Goal: Task Accomplishment & Management: Use online tool/utility

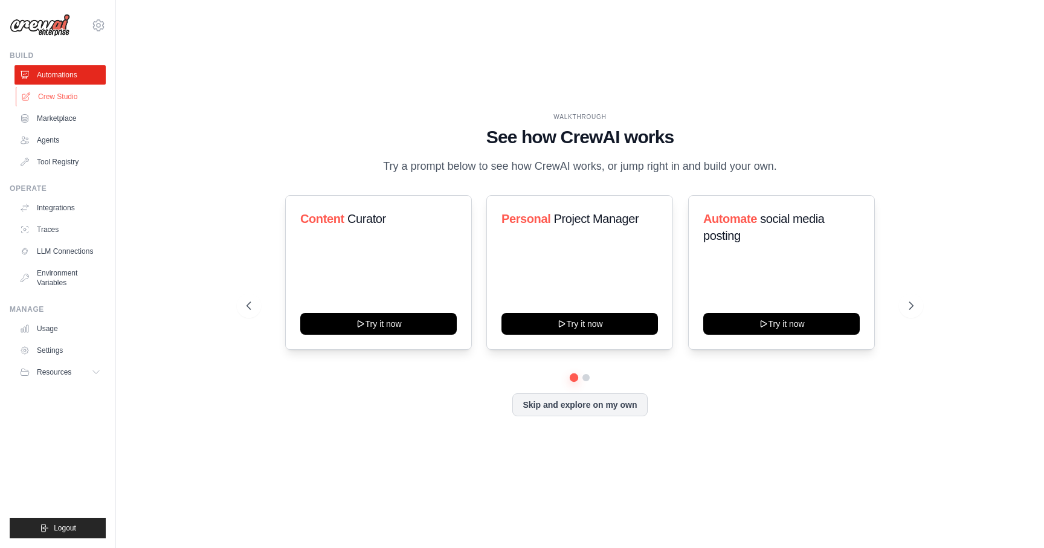
click at [63, 103] on link "Crew Studio" at bounding box center [61, 96] width 91 height 19
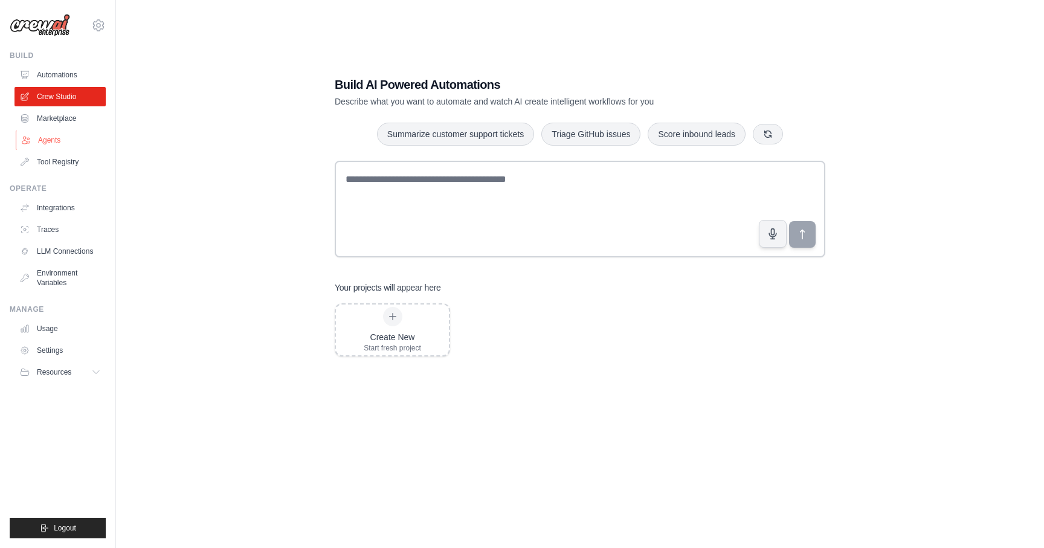
click at [65, 142] on link "Agents" at bounding box center [61, 140] width 91 height 19
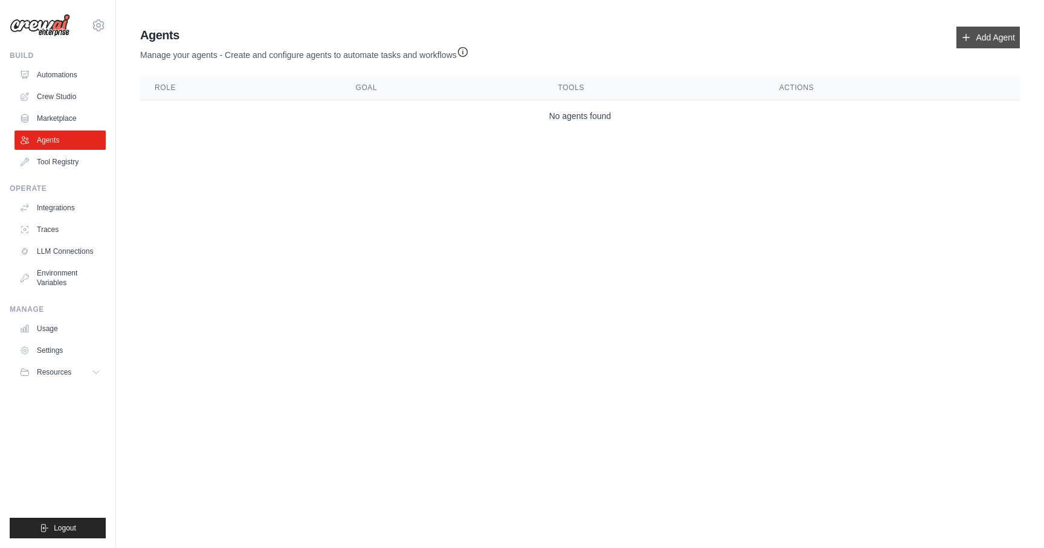
click at [976, 39] on link "Add Agent" at bounding box center [988, 38] width 63 height 22
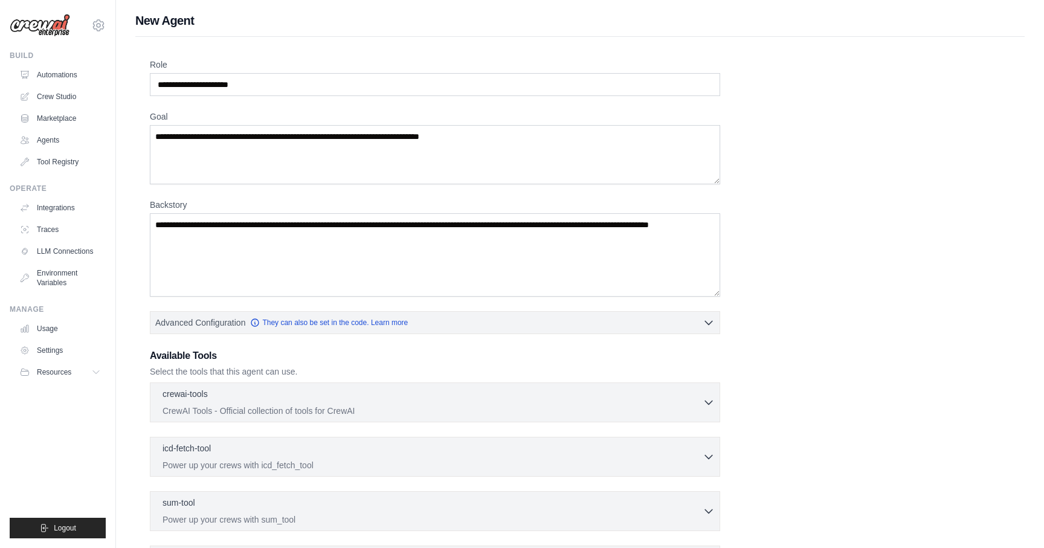
scroll to position [155, 0]
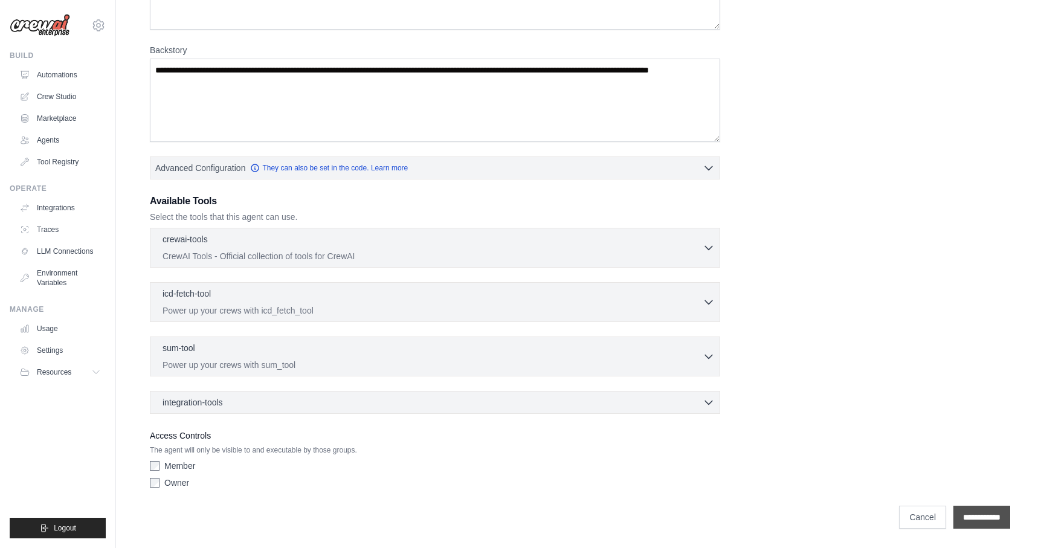
click at [956, 514] on input "**********" at bounding box center [981, 517] width 57 height 23
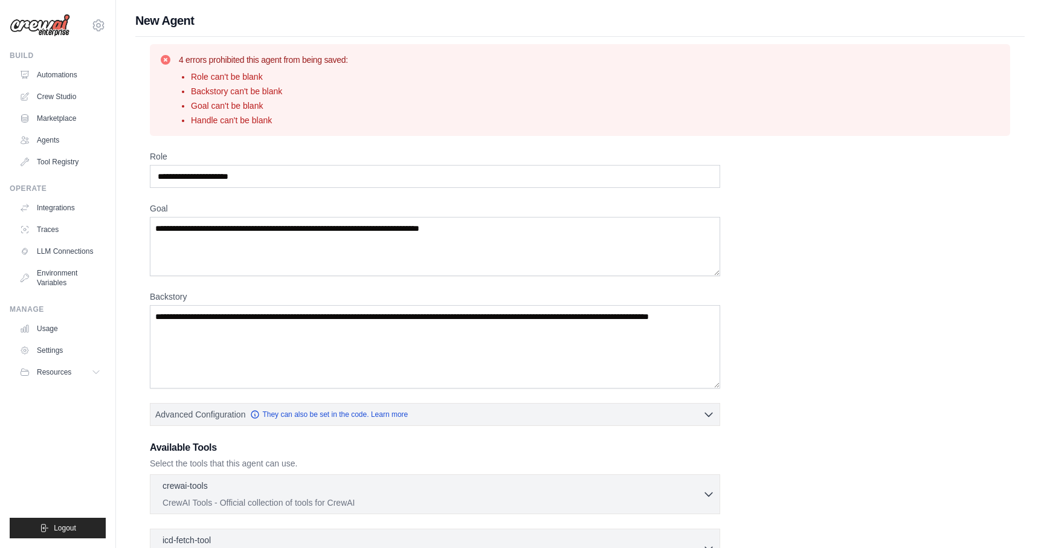
scroll to position [247, 0]
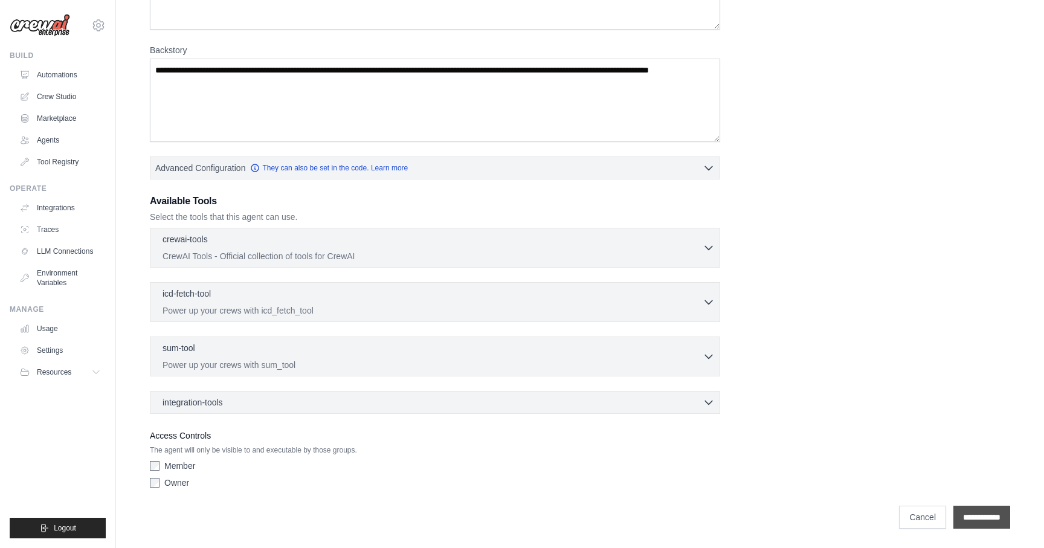
click at [962, 511] on input "**********" at bounding box center [981, 517] width 57 height 23
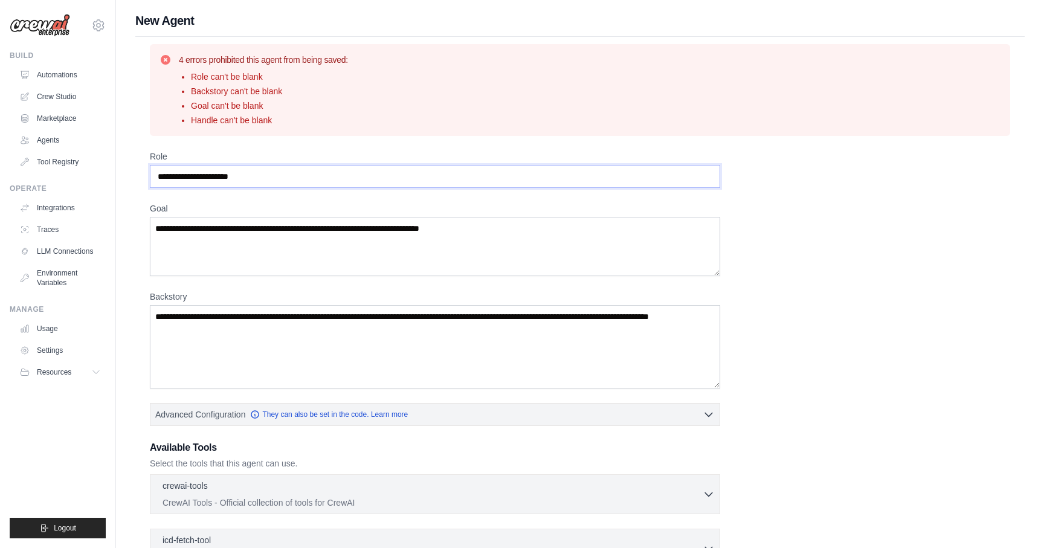
click at [305, 182] on input "Role" at bounding box center [435, 176] width 570 height 23
click at [289, 179] on input "Role" at bounding box center [435, 176] width 570 height 23
type input "**********"
click at [307, 247] on textarea "Goal" at bounding box center [435, 246] width 570 height 59
click at [377, 247] on textarea "Goal" at bounding box center [435, 246] width 570 height 59
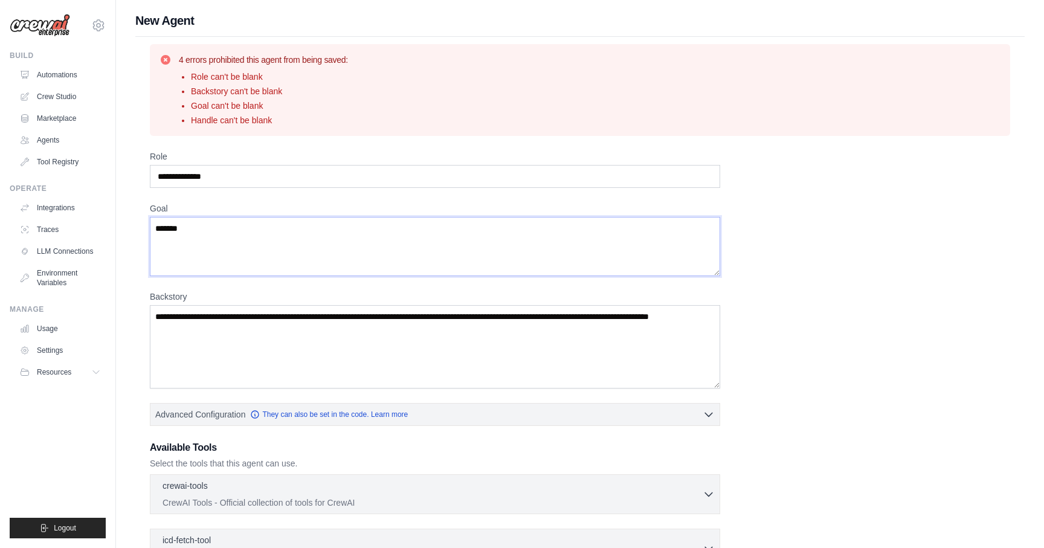
type textarea "*******"
click at [328, 332] on textarea "Backstory" at bounding box center [435, 346] width 570 height 83
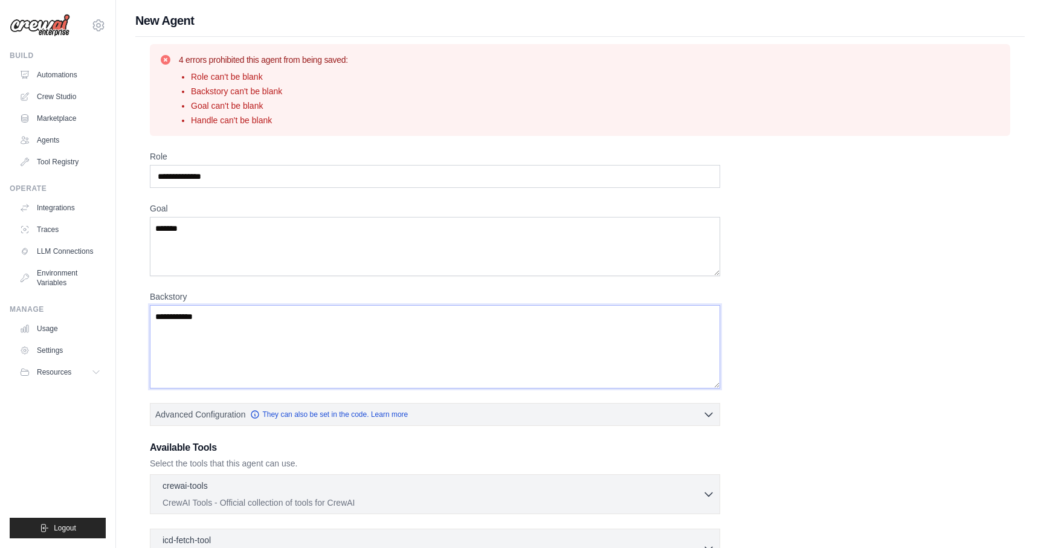
type textarea "**********"
click at [211, 178] on input "**********" at bounding box center [435, 176] width 570 height 23
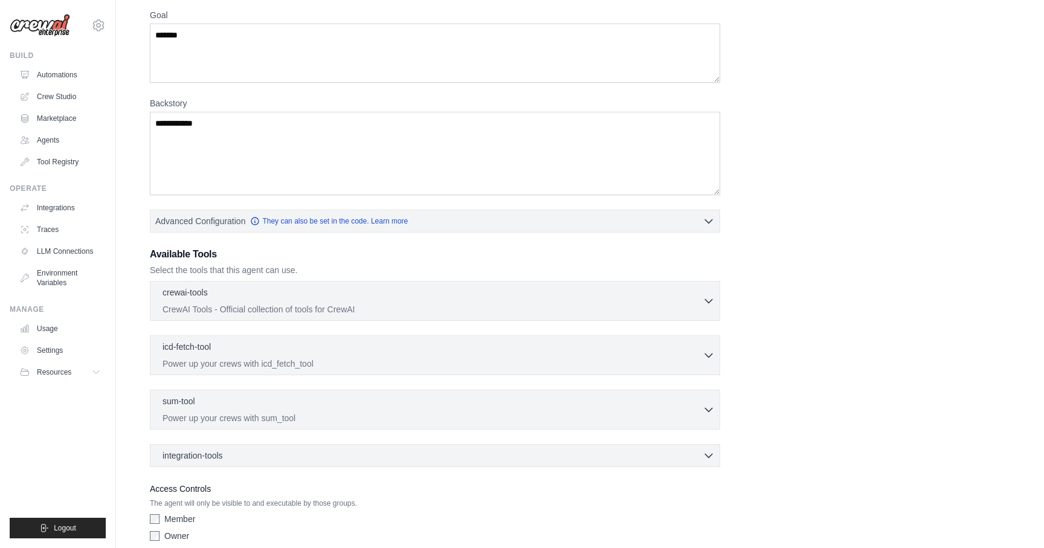
scroll to position [247, 0]
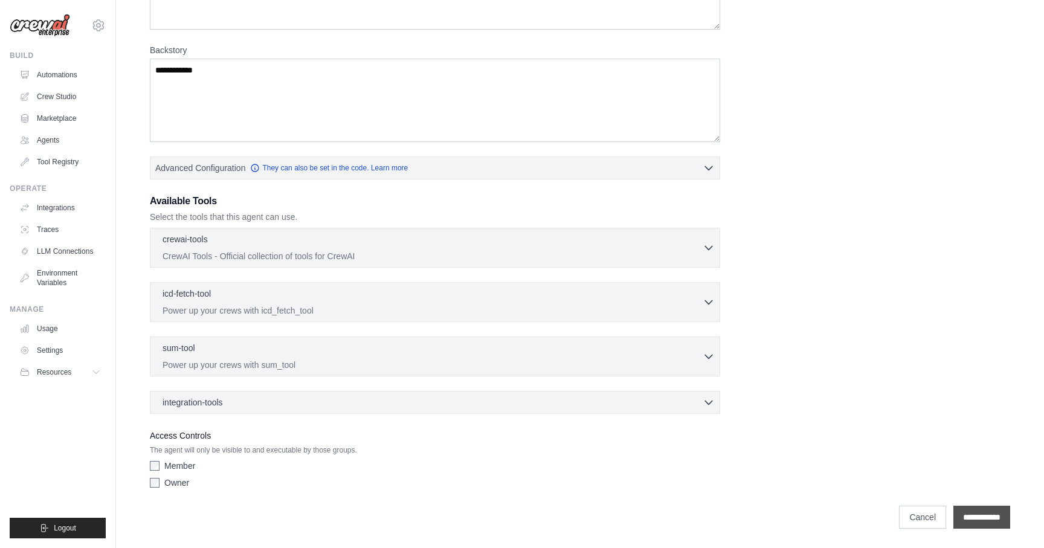
type input "******"
click at [958, 510] on input "**********" at bounding box center [981, 517] width 57 height 23
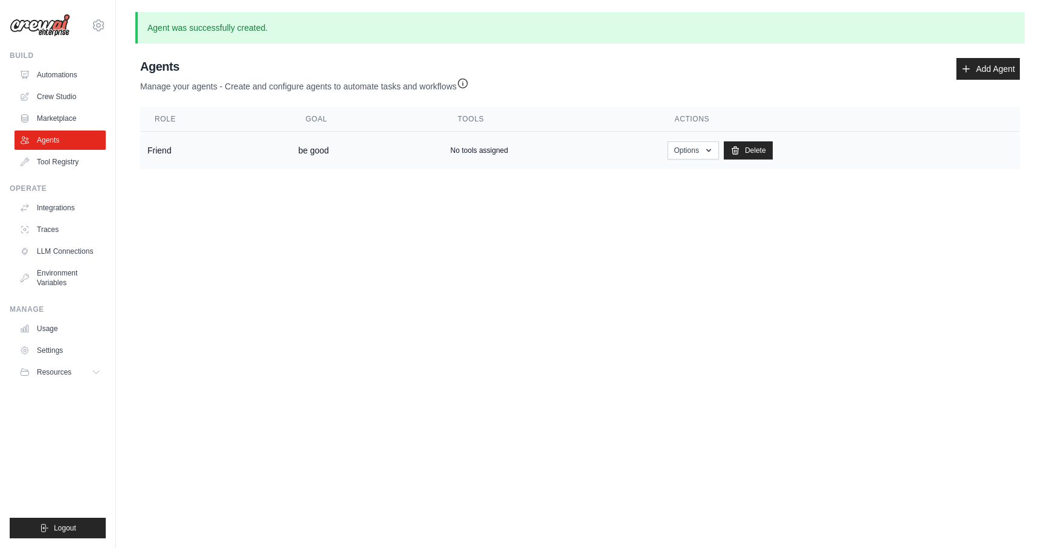
click at [468, 144] on td "No tools assigned" at bounding box center [552, 151] width 217 height 38
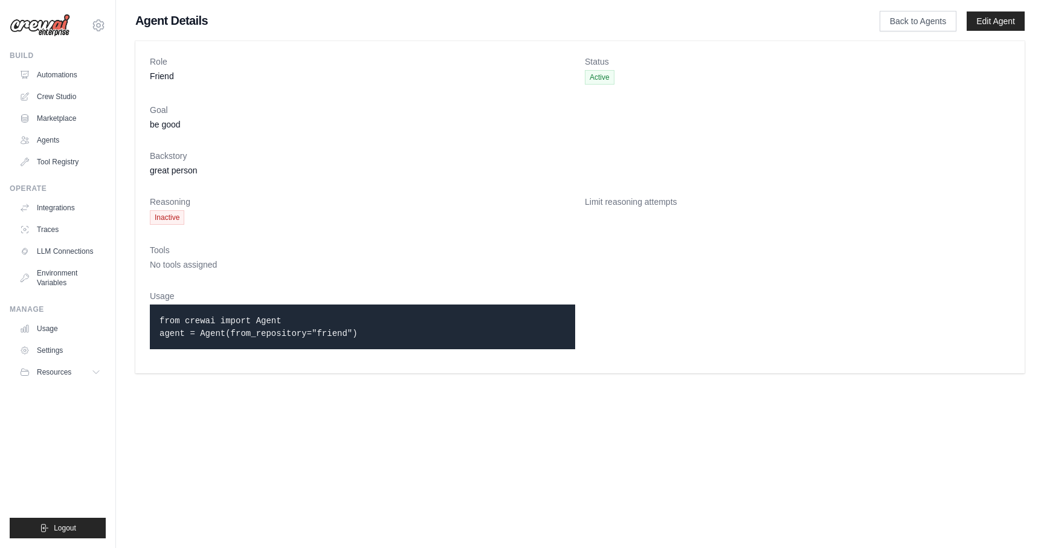
click at [222, 326] on p "from crewai import Agent agent = Agent(from_repository="friend")" at bounding box center [363, 326] width 406 height 25
click at [1007, 13] on link "Edit Agent" at bounding box center [996, 20] width 58 height 19
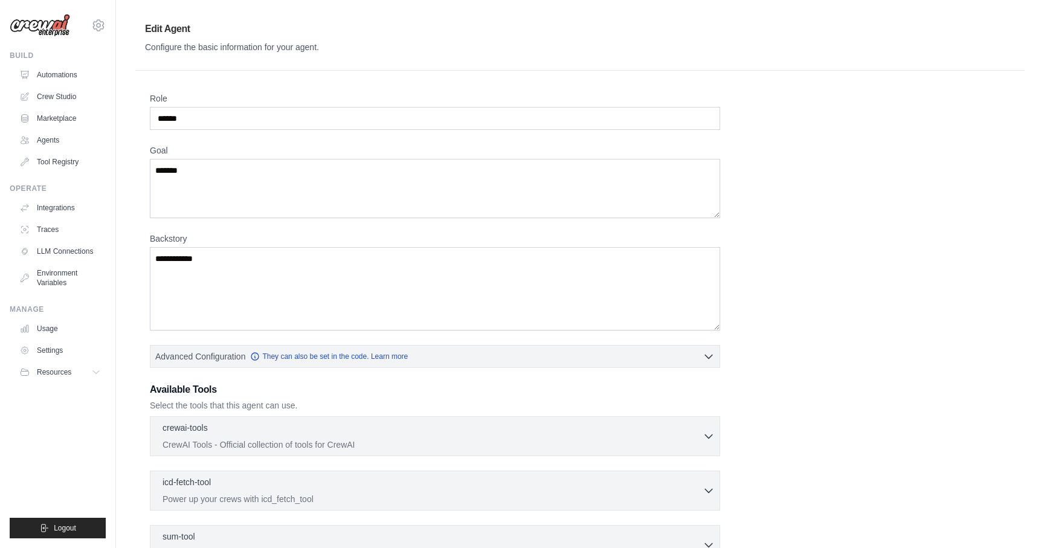
scroll to position [189, 0]
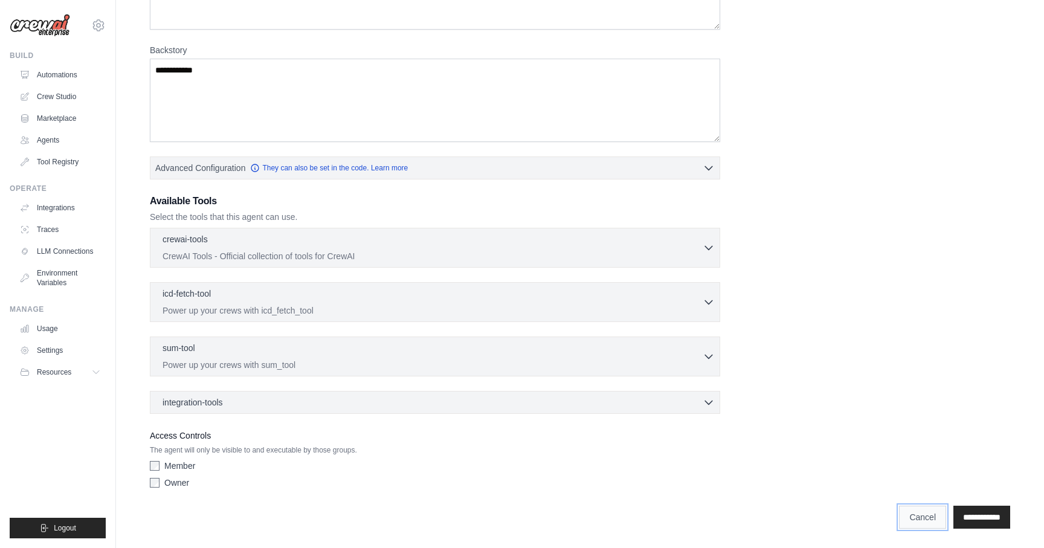
click at [914, 518] on link "Cancel" at bounding box center [922, 517] width 47 height 23
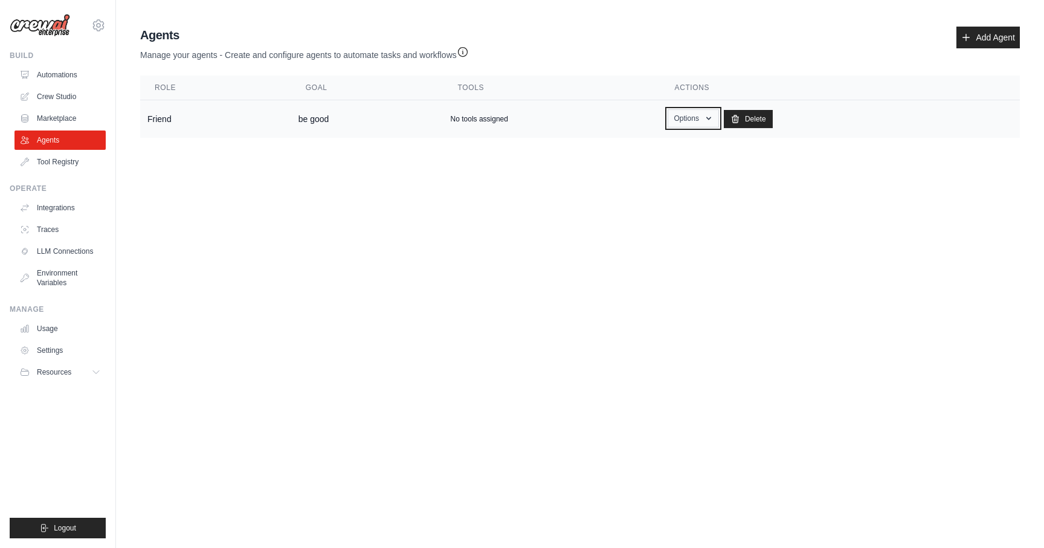
click at [709, 124] on button "Options" at bounding box center [693, 118] width 51 height 18
click at [682, 146] on link "Show" at bounding box center [675, 146] width 87 height 22
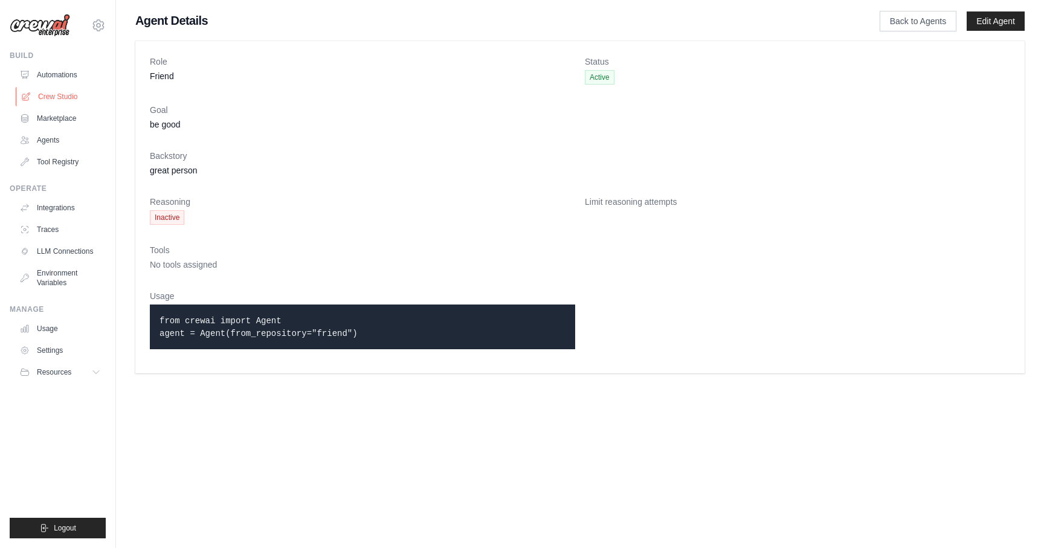
click at [83, 95] on link "Crew Studio" at bounding box center [61, 96] width 91 height 19
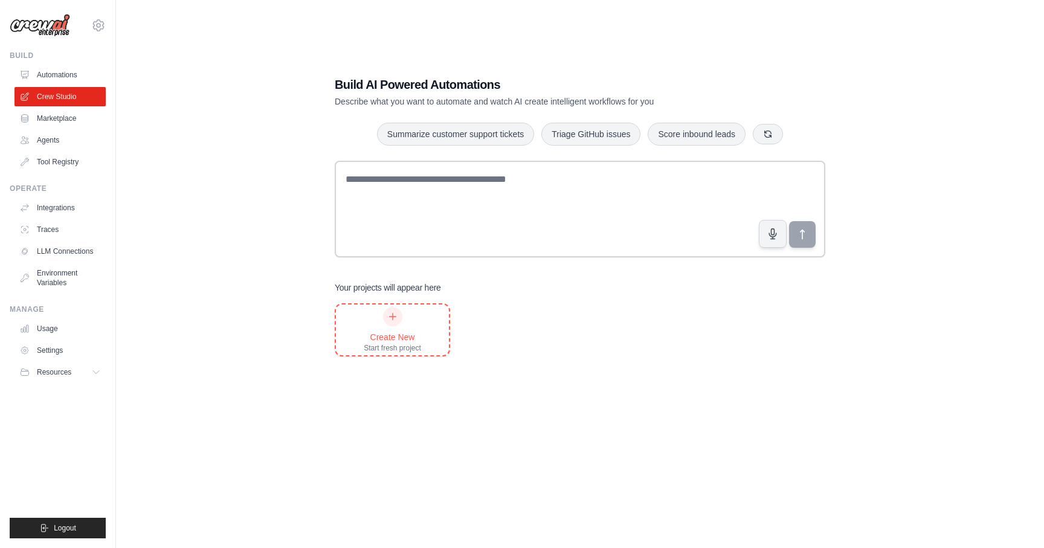
click at [415, 317] on div "Create New Start fresh project" at bounding box center [392, 330] width 57 height 46
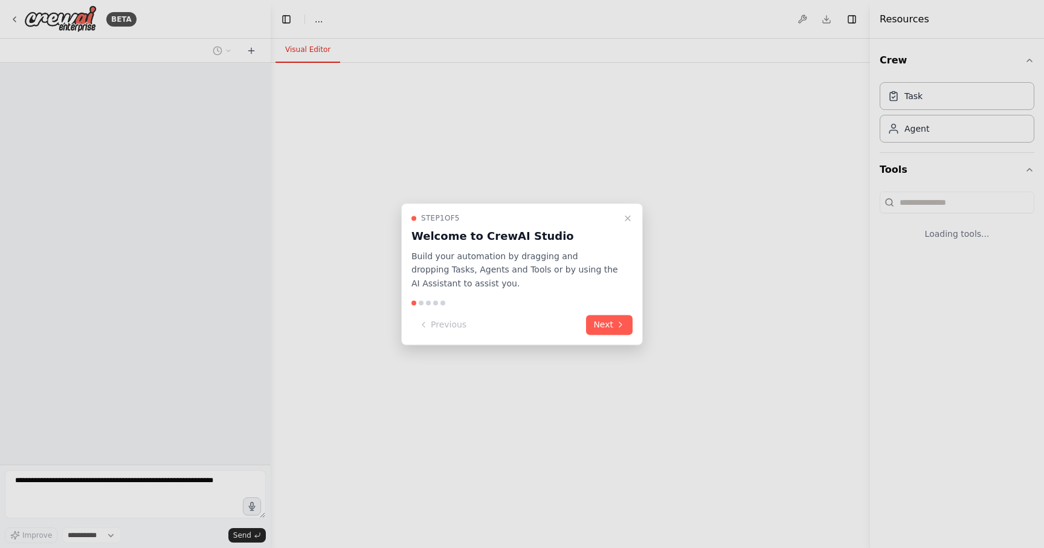
select select "****"
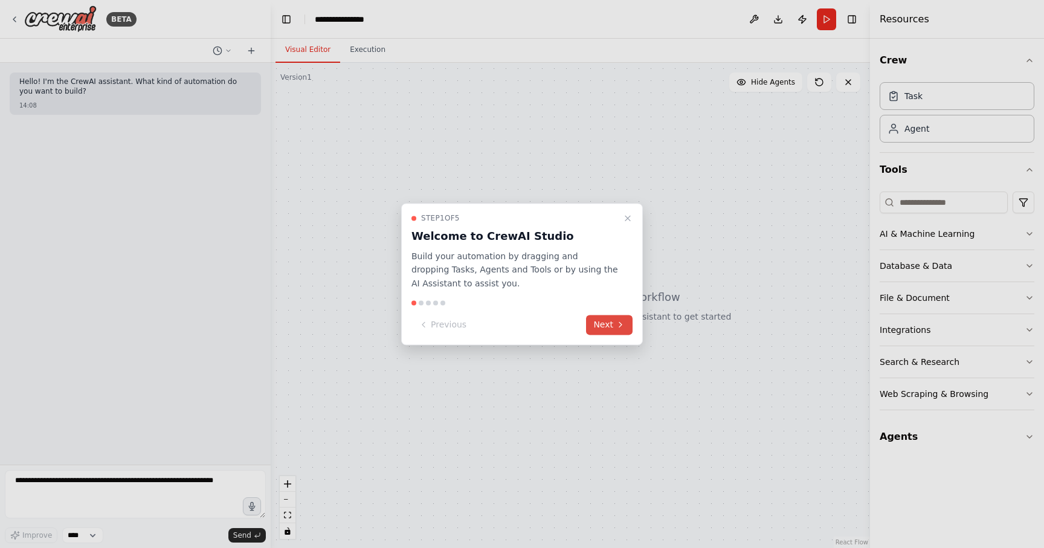
click at [600, 329] on button "Next" at bounding box center [609, 325] width 47 height 20
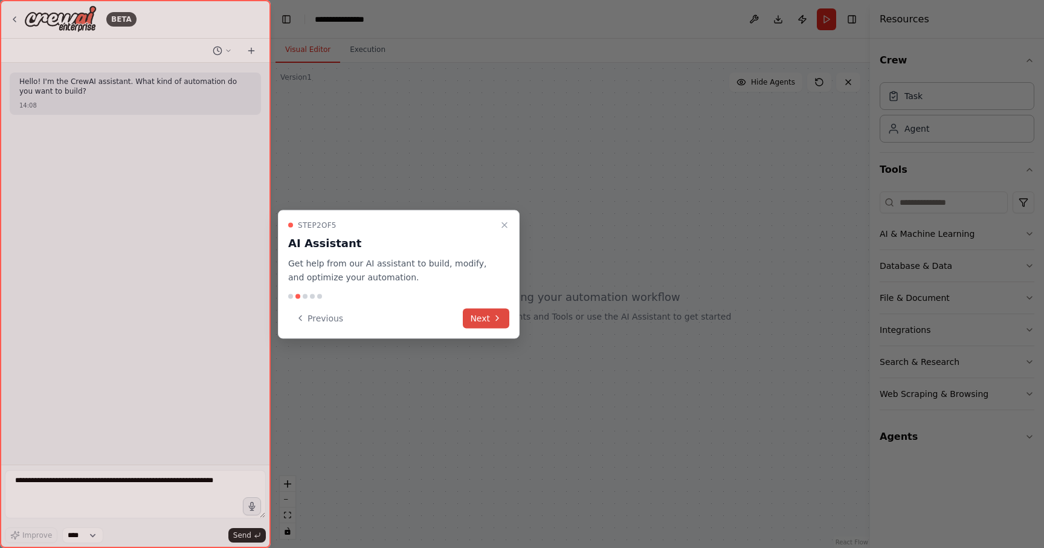
click at [485, 322] on button "Next" at bounding box center [486, 318] width 47 height 20
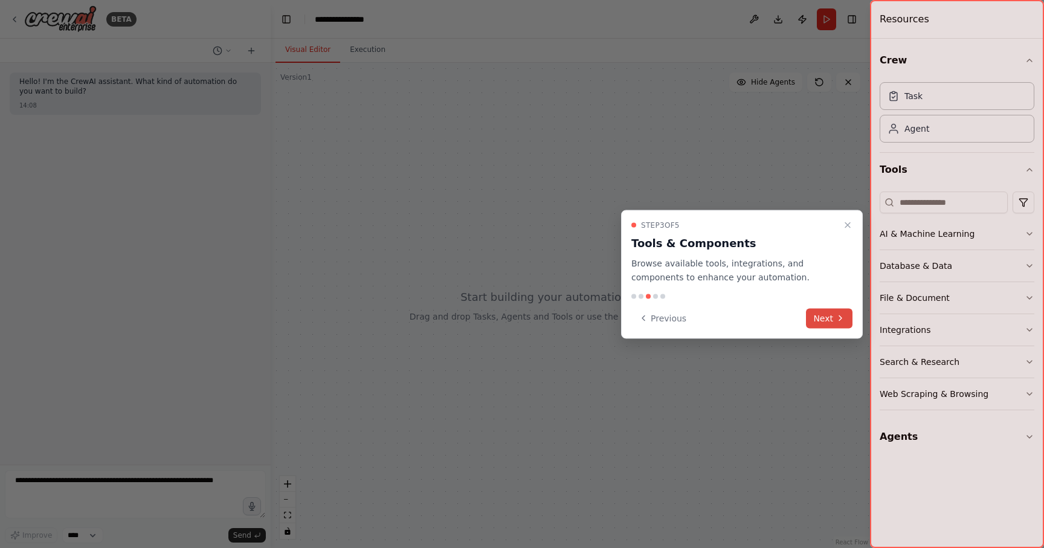
click at [833, 327] on button "Next" at bounding box center [829, 318] width 47 height 20
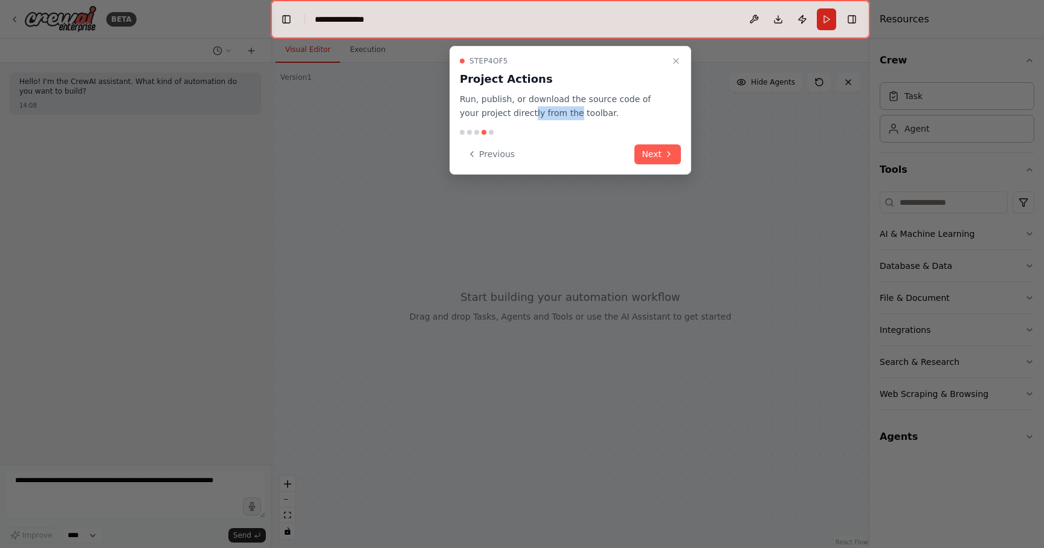
drag, startPoint x: 512, startPoint y: 115, endPoint x: 561, endPoint y: 115, distance: 48.9
click at [557, 115] on p "Run, publish, or download the source code of your project directly from the too…" at bounding box center [563, 106] width 207 height 28
click at [561, 115] on p "Run, publish, or download the source code of your project directly from the too…" at bounding box center [563, 106] width 207 height 28
click at [655, 152] on button "Next" at bounding box center [657, 154] width 47 height 20
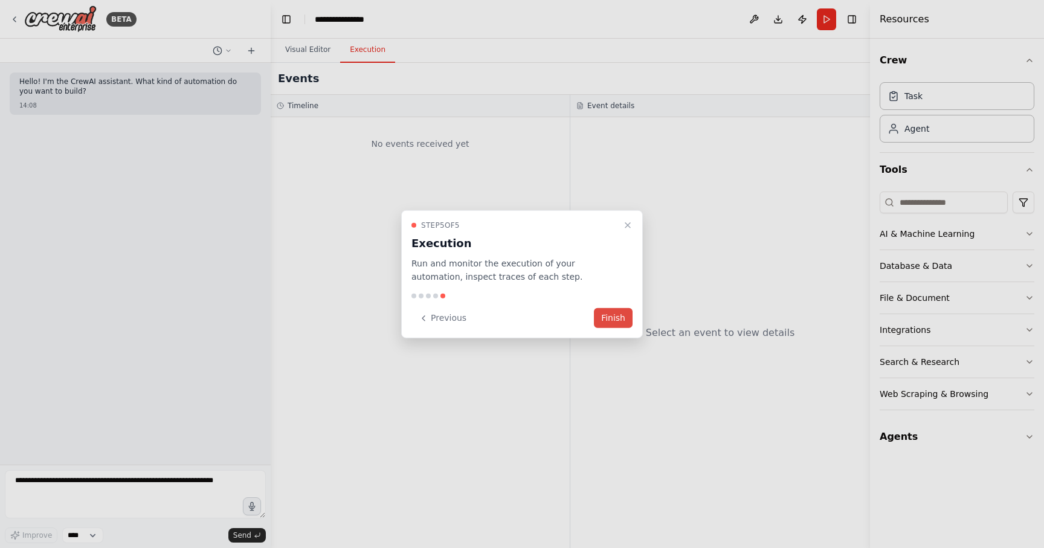
click at [615, 317] on button "Finish" at bounding box center [613, 318] width 39 height 20
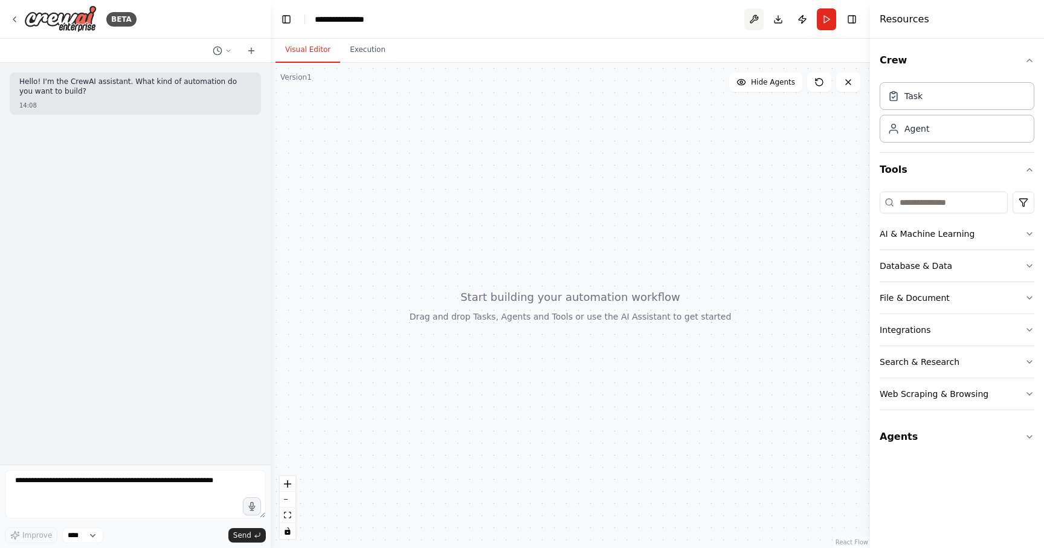
click at [755, 21] on button at bounding box center [753, 19] width 19 height 22
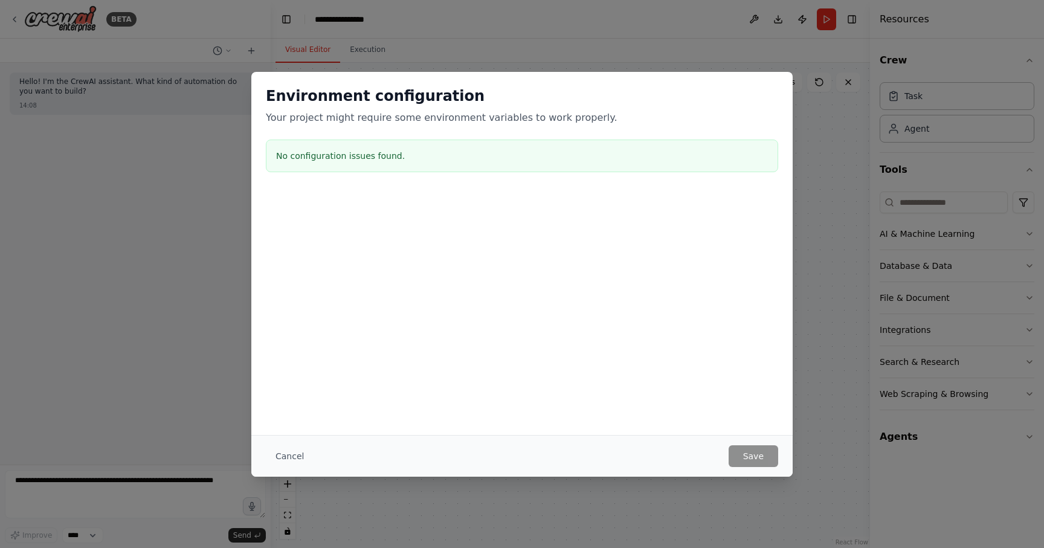
click at [755, 24] on div "Environment configuration Your project might require some environment variables…" at bounding box center [522, 274] width 1044 height 548
click at [297, 453] on button "Cancel" at bounding box center [290, 456] width 48 height 22
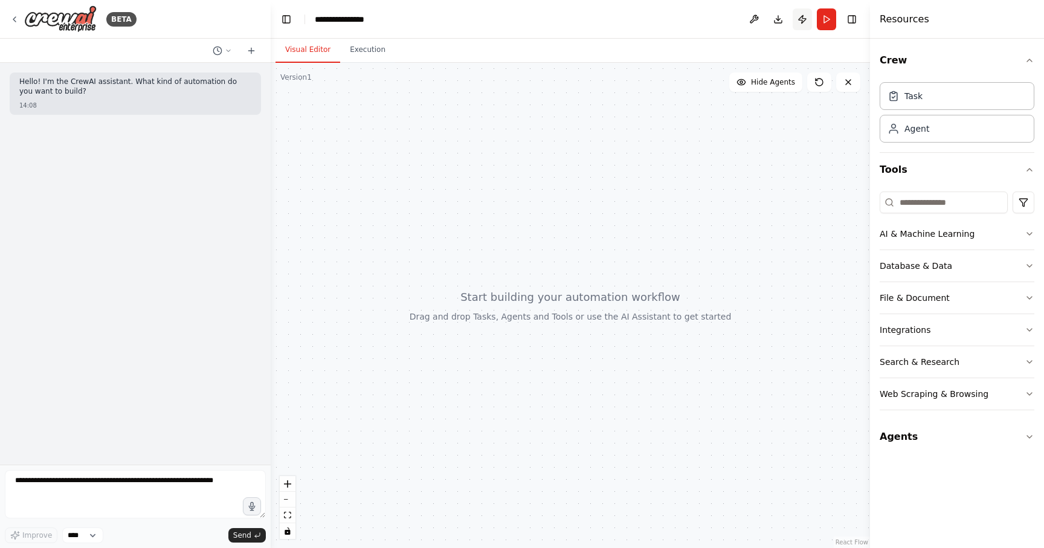
click at [807, 25] on button "Publish" at bounding box center [802, 19] width 19 height 22
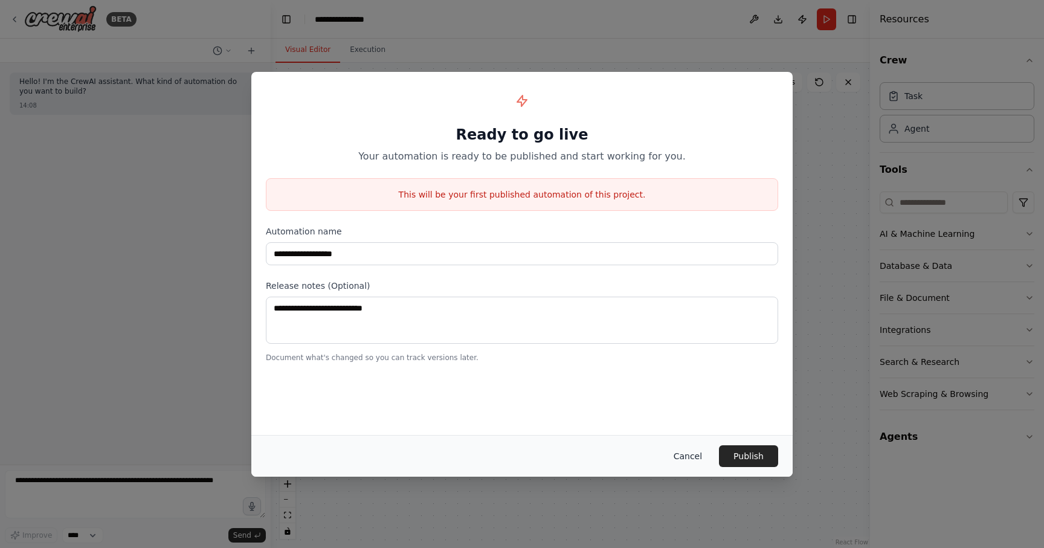
click at [702, 451] on button "Cancel" at bounding box center [688, 456] width 48 height 22
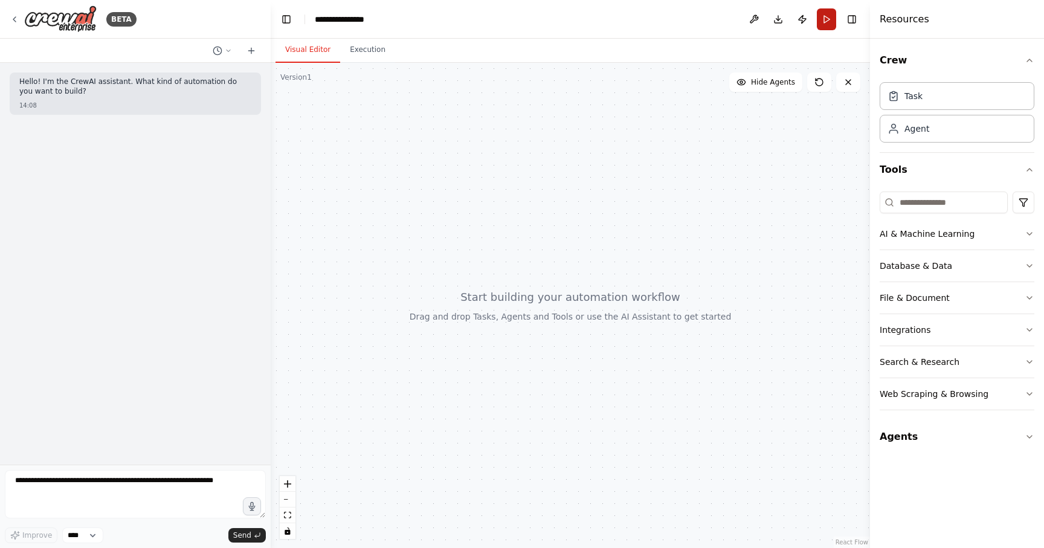
click at [828, 23] on button "Run" at bounding box center [826, 19] width 19 height 22
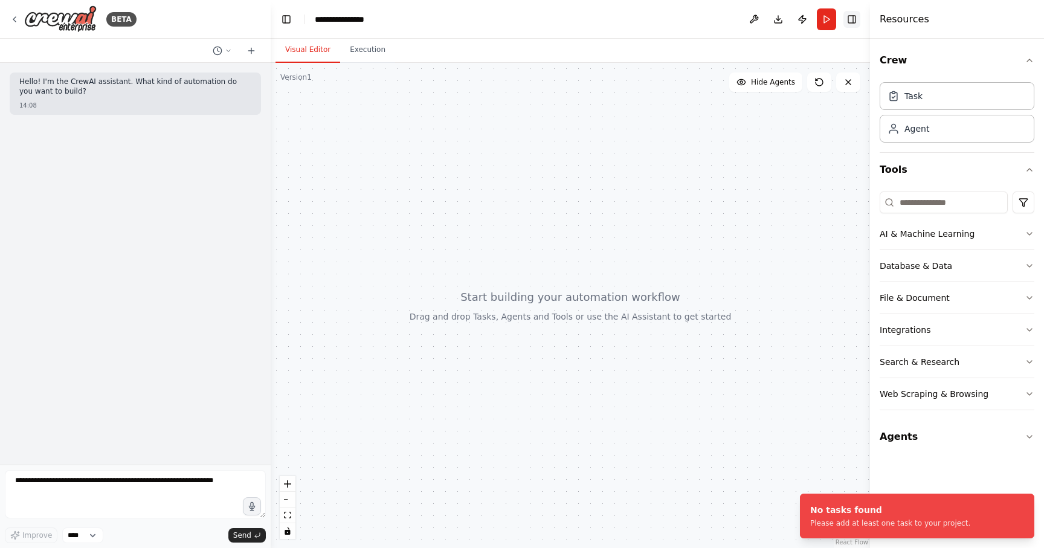
click at [849, 24] on button "Toggle Right Sidebar" at bounding box center [852, 19] width 17 height 17
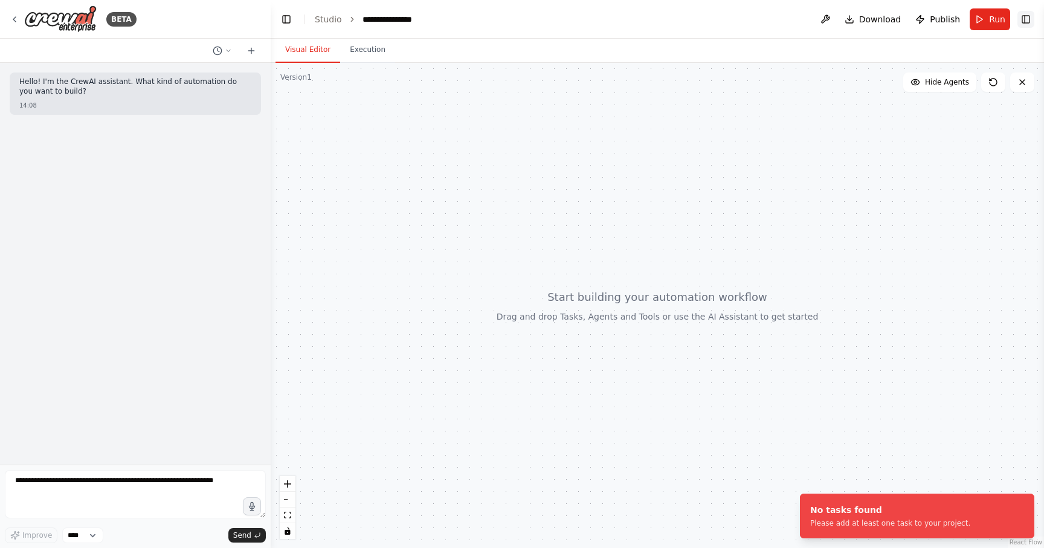
click at [1031, 19] on button "Toggle Right Sidebar" at bounding box center [1026, 19] width 17 height 17
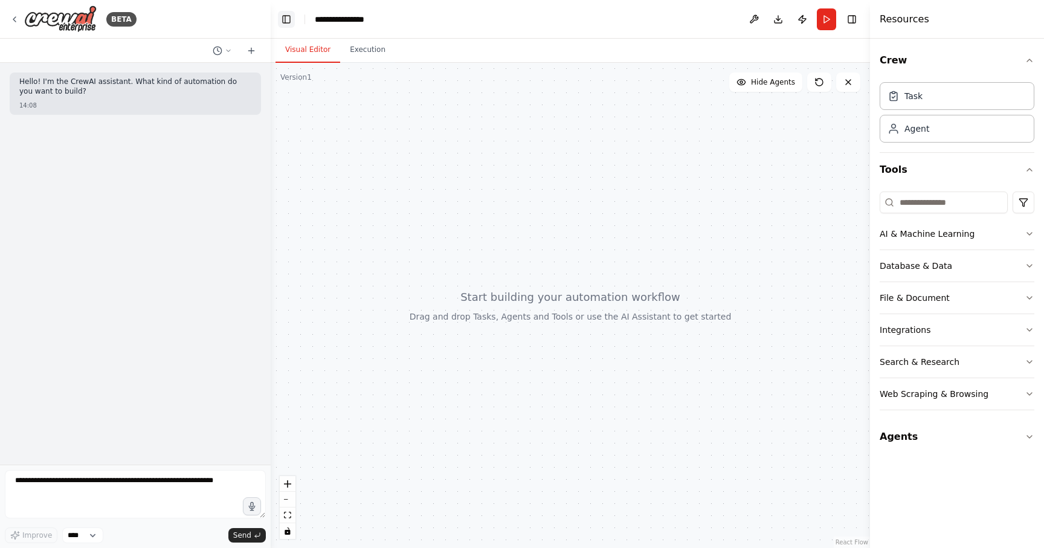
click at [286, 20] on button "Toggle Left Sidebar" at bounding box center [286, 19] width 17 height 17
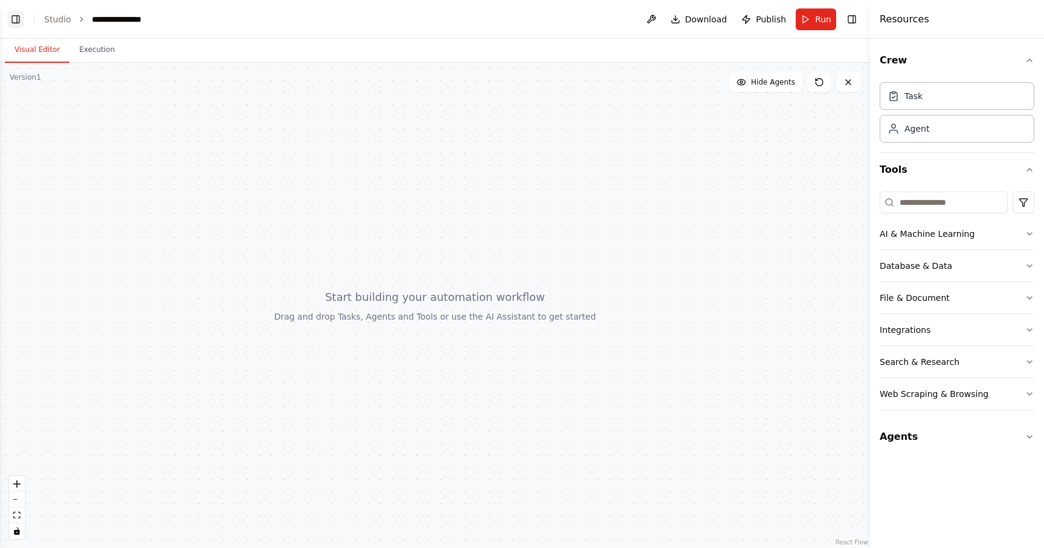
click at [15, 22] on button "Toggle Left Sidebar" at bounding box center [15, 19] width 17 height 17
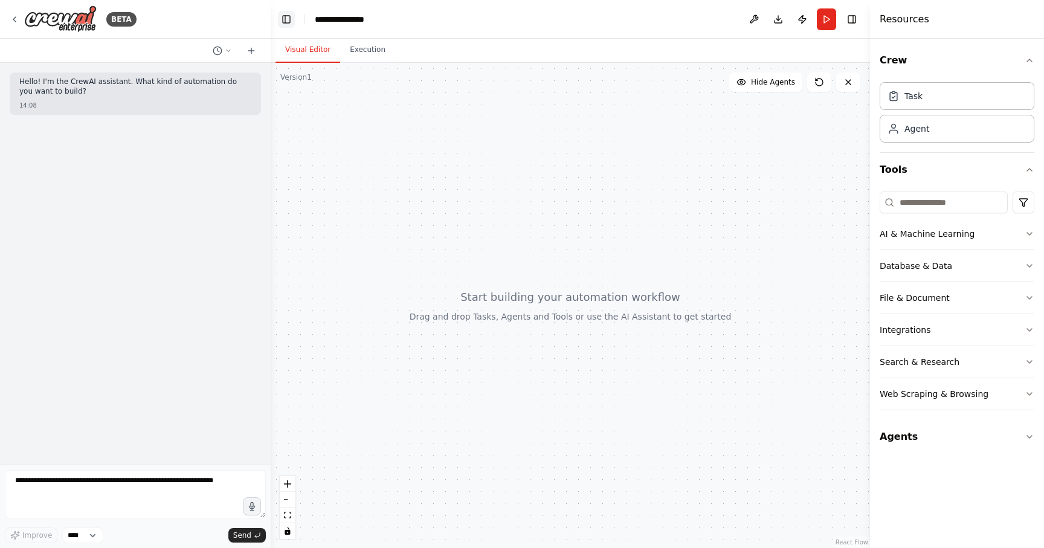
click at [286, 19] on button "Toggle Left Sidebar" at bounding box center [286, 19] width 17 height 17
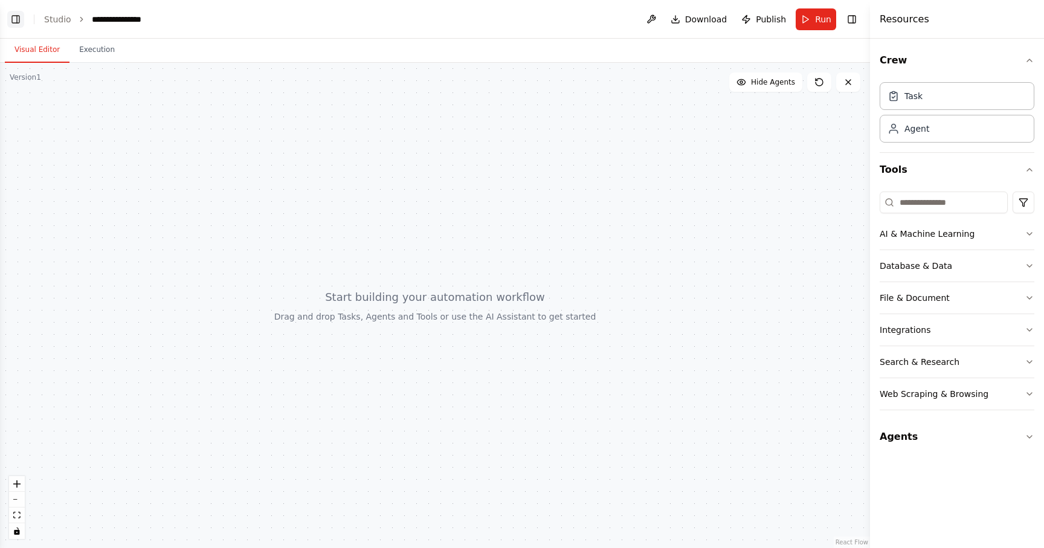
click at [16, 22] on button "Toggle Left Sidebar" at bounding box center [15, 19] width 17 height 17
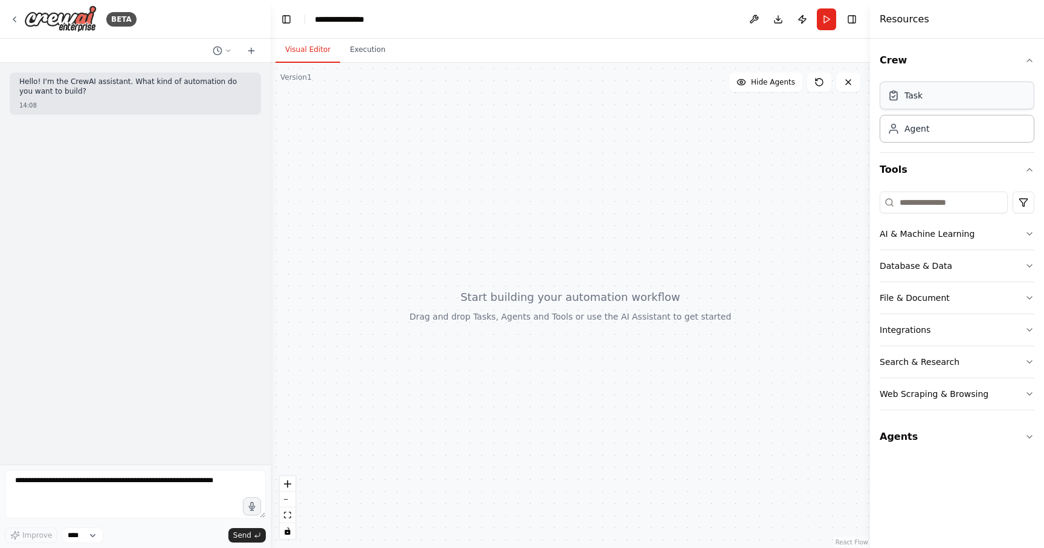
click at [950, 99] on div "Task" at bounding box center [957, 96] width 155 height 28
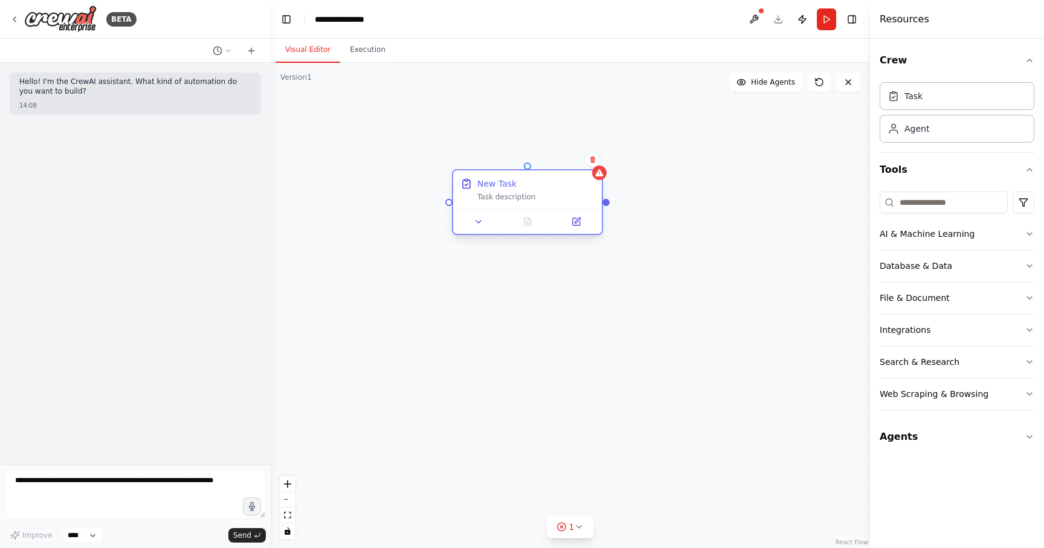
drag, startPoint x: 695, startPoint y: 179, endPoint x: 572, endPoint y: 184, distance: 122.7
click at [572, 184] on div "New Task" at bounding box center [535, 184] width 117 height 12
click at [570, 190] on div "New Task Task description" at bounding box center [535, 190] width 117 height 24
click at [490, 221] on button at bounding box center [479, 222] width 42 height 15
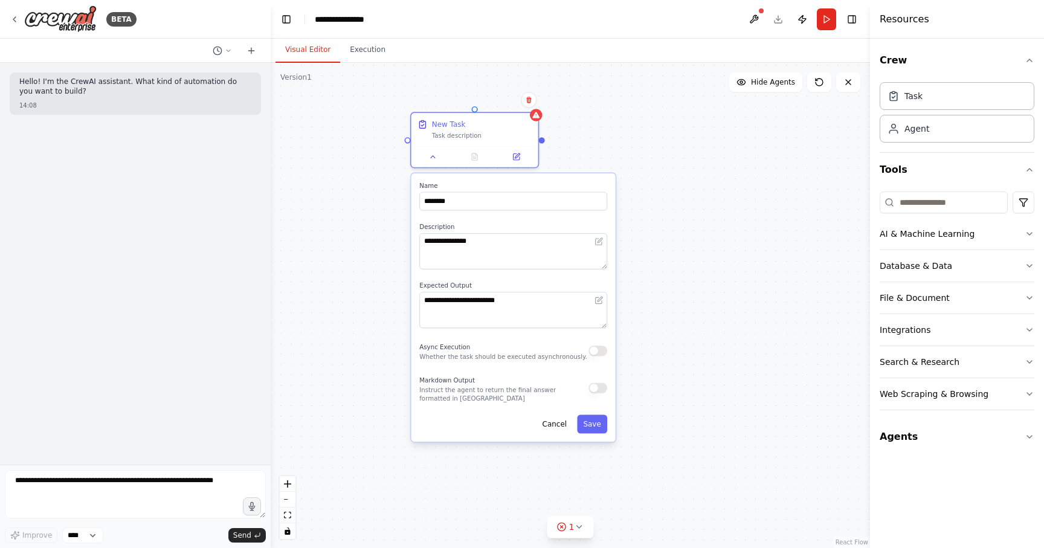
drag, startPoint x: 431, startPoint y: 346, endPoint x: 376, endPoint y: 260, distance: 101.9
click at [376, 260] on div "**********" at bounding box center [570, 305] width 599 height 485
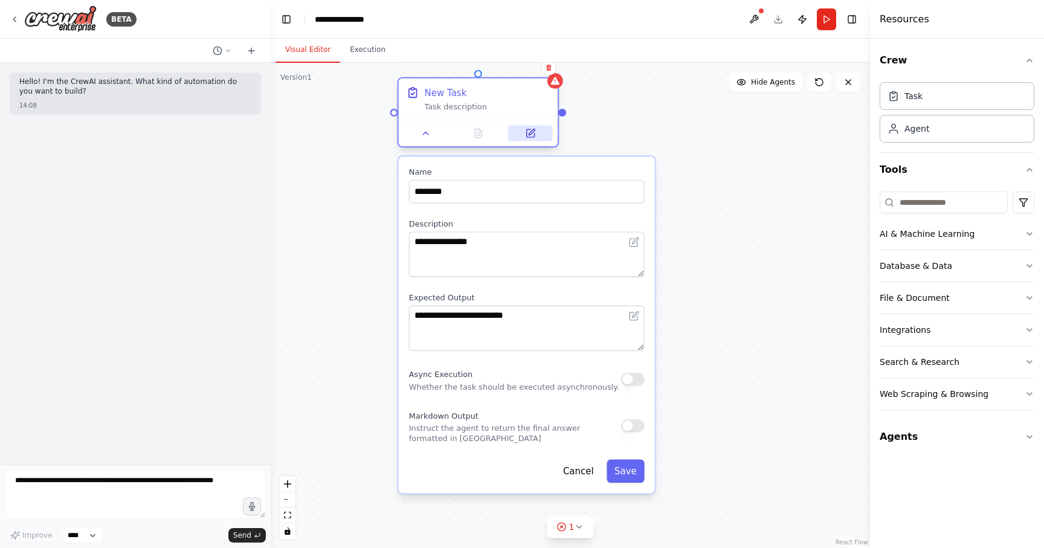
click at [532, 135] on icon at bounding box center [530, 133] width 8 height 8
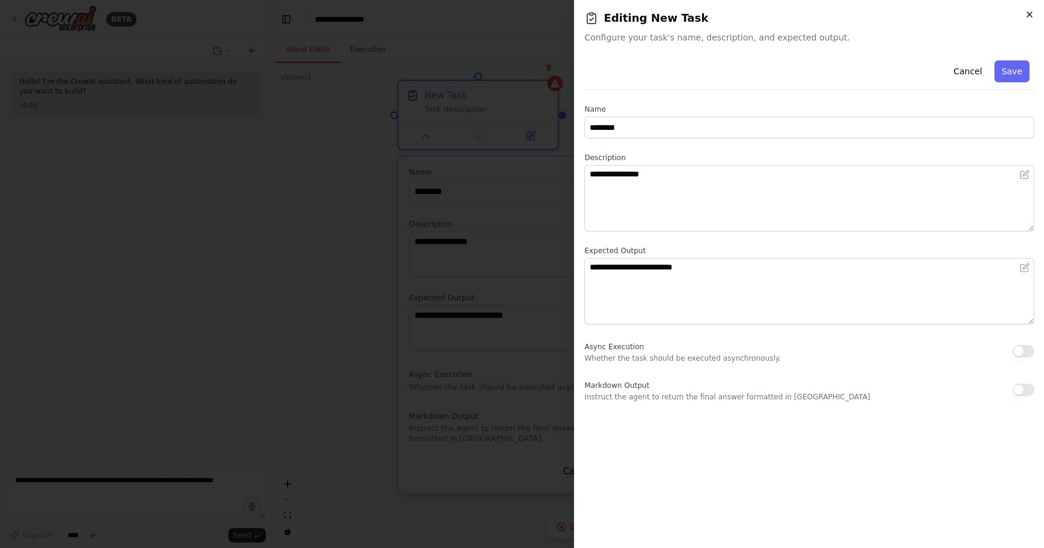
click at [1031, 14] on icon "button" at bounding box center [1030, 15] width 10 height 10
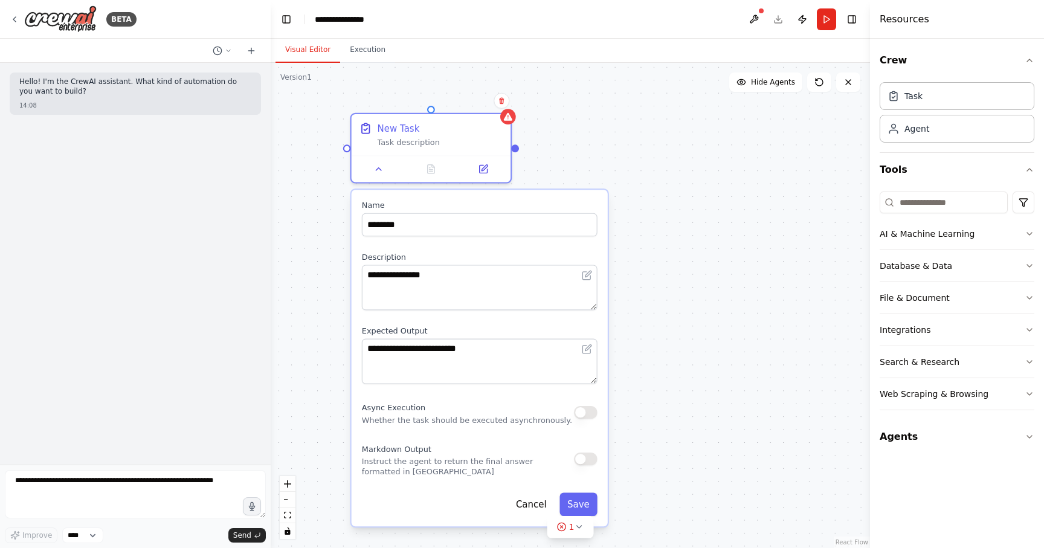
drag, startPoint x: 564, startPoint y: 118, endPoint x: 518, endPoint y: 151, distance: 56.2
click at [518, 151] on div "**********" at bounding box center [570, 305] width 599 height 485
click at [588, 153] on div "**********" at bounding box center [570, 305] width 599 height 485
click at [378, 173] on button at bounding box center [380, 167] width 45 height 16
click at [382, 169] on icon at bounding box center [380, 166] width 10 height 10
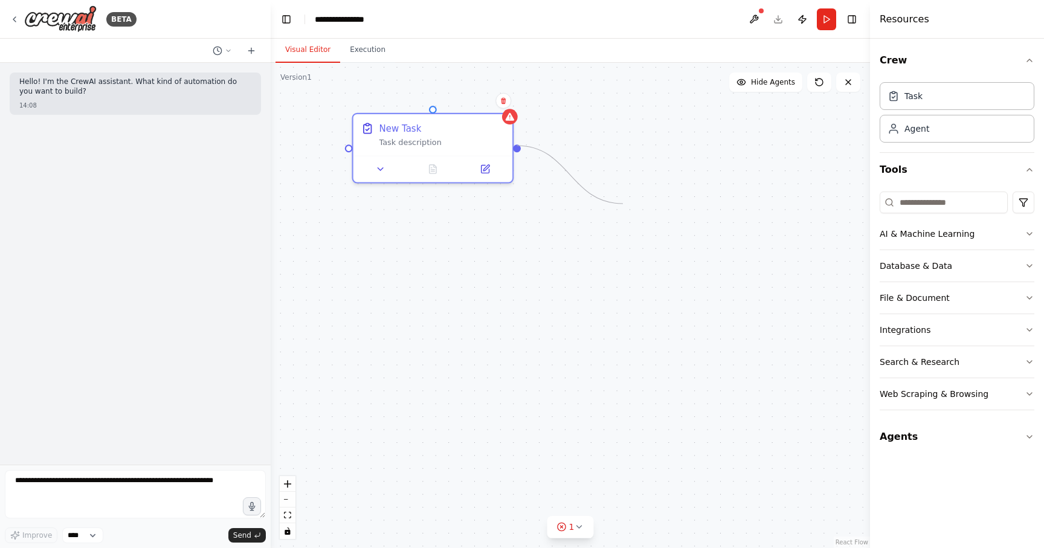
drag, startPoint x: 519, startPoint y: 148, endPoint x: 623, endPoint y: 204, distance: 117.9
click at [623, 205] on div "New Task Task description" at bounding box center [570, 305] width 599 height 485
drag, startPoint x: 518, startPoint y: 149, endPoint x: 611, endPoint y: 198, distance: 104.9
click at [611, 198] on div "New Task Task description" at bounding box center [570, 305] width 599 height 485
click at [763, 83] on span "Hide Agents" at bounding box center [773, 82] width 44 height 10
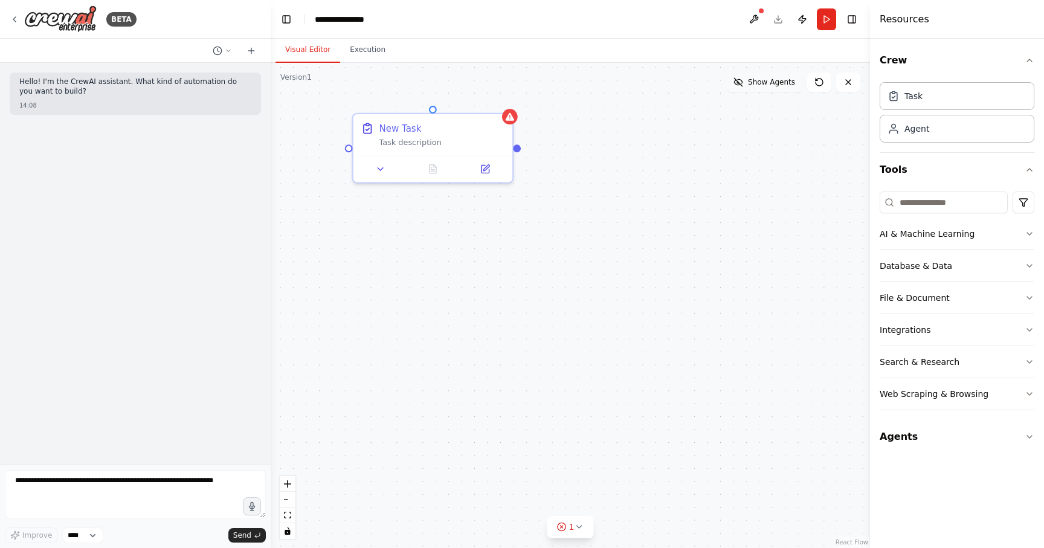
click at [765, 83] on span "Show Agents" at bounding box center [771, 82] width 47 height 10
click at [816, 80] on icon at bounding box center [817, 80] width 2 height 2
click at [394, 167] on button at bounding box center [380, 167] width 45 height 16
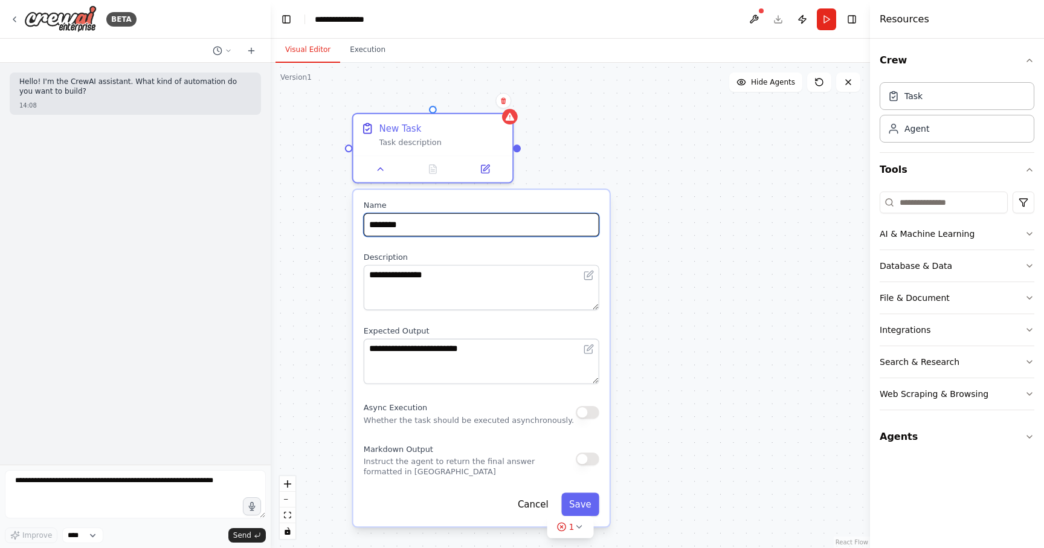
click at [423, 224] on input "********" at bounding box center [482, 225] width 236 height 24
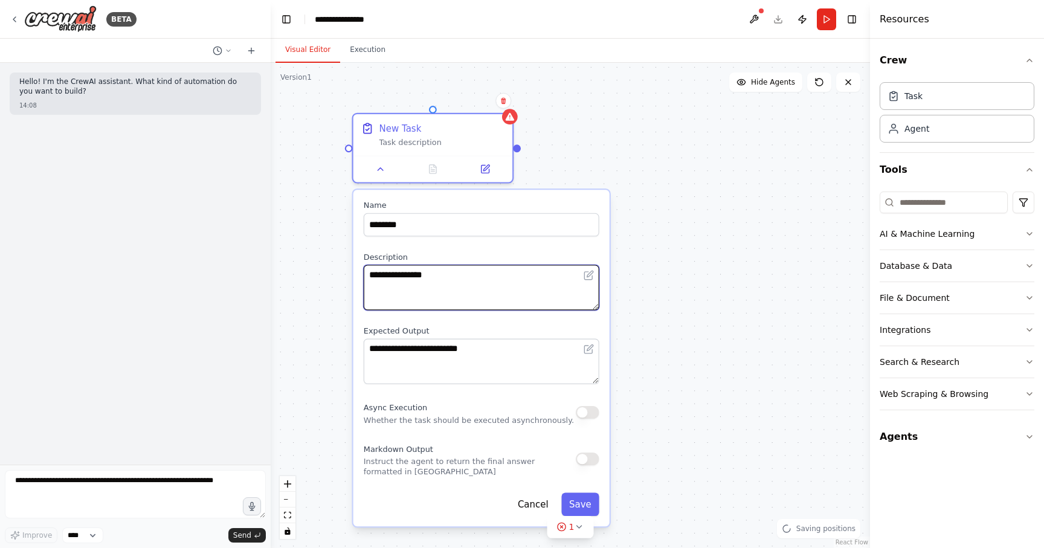
click at [447, 274] on textarea "**********" at bounding box center [482, 287] width 236 height 45
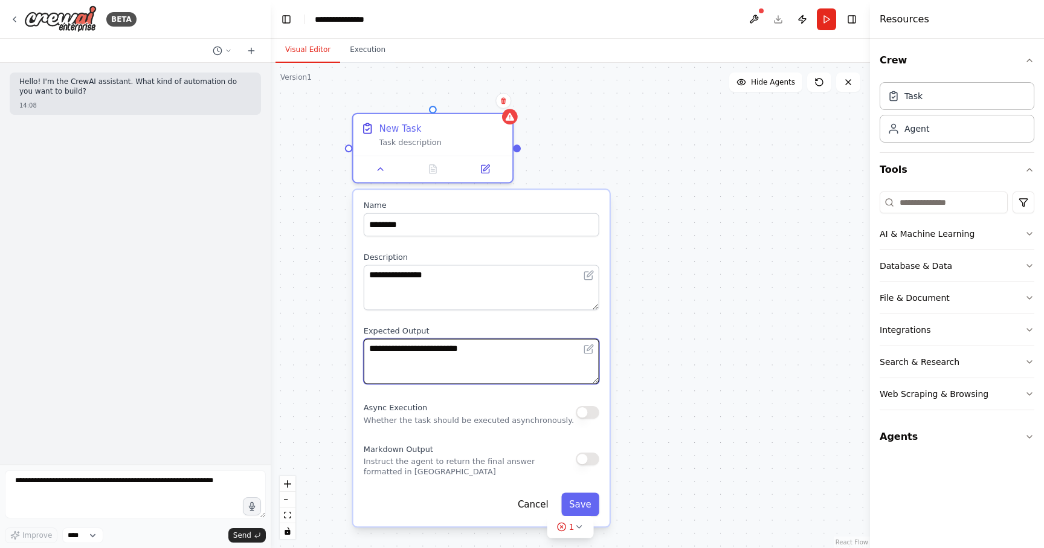
click at [449, 343] on textarea "**********" at bounding box center [482, 361] width 236 height 45
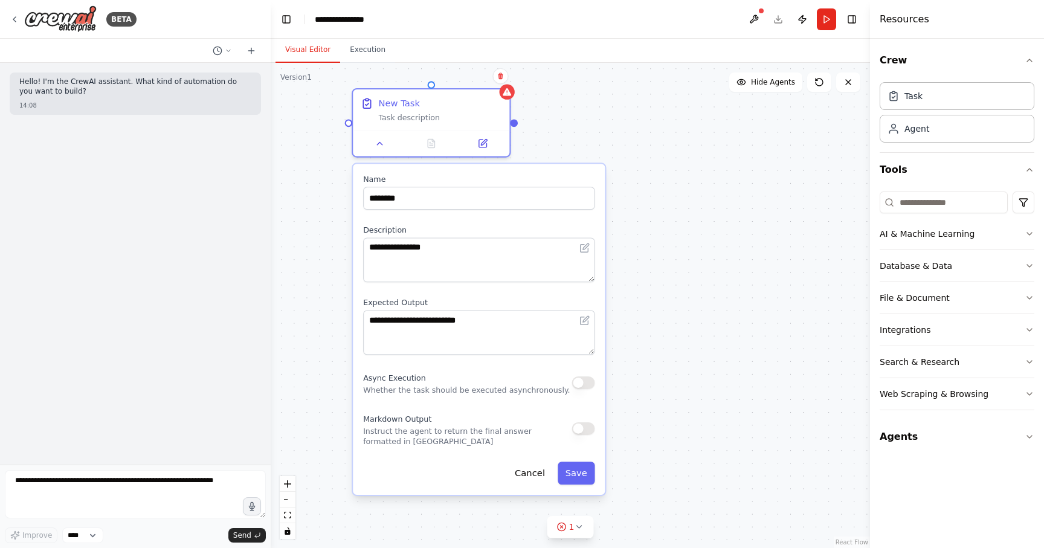
drag, startPoint x: 660, startPoint y: 372, endPoint x: 654, endPoint y: 315, distance: 57.1
click at [654, 315] on div "**********" at bounding box center [570, 305] width 599 height 485
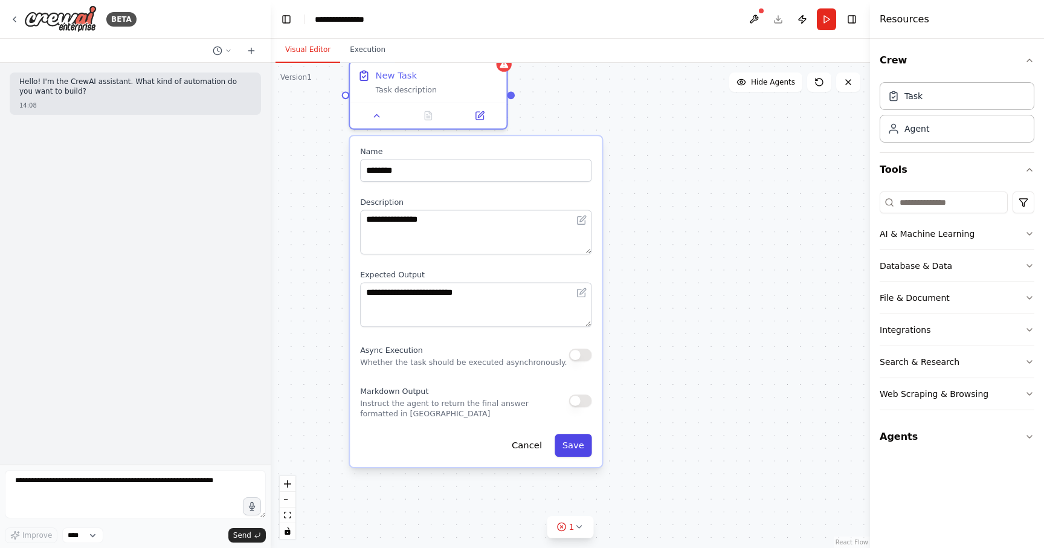
click at [567, 445] on button "Save" at bounding box center [573, 445] width 37 height 23
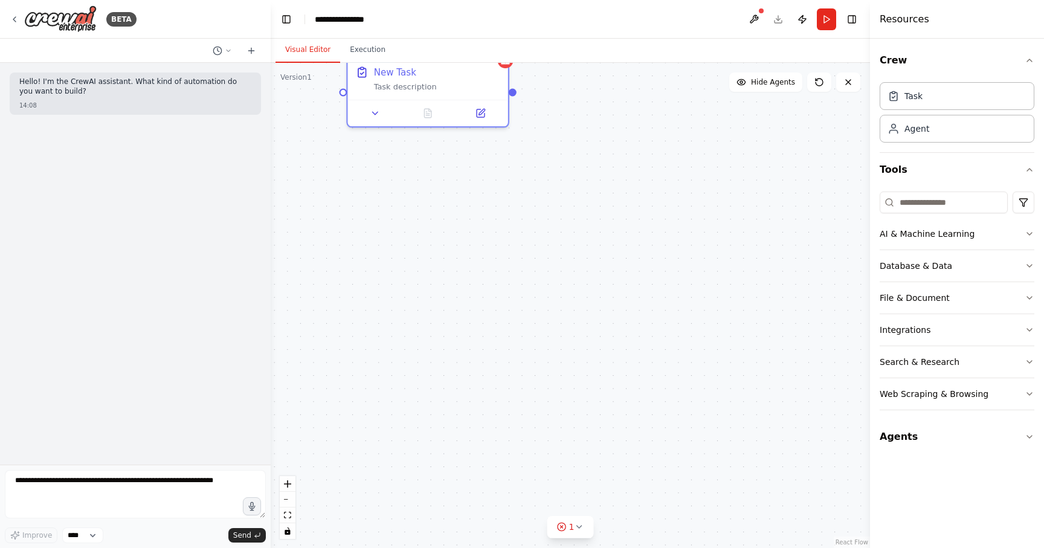
drag, startPoint x: 498, startPoint y: 205, endPoint x: 503, endPoint y: 256, distance: 51.5
click at [504, 257] on div "New Task Task description" at bounding box center [570, 305] width 599 height 485
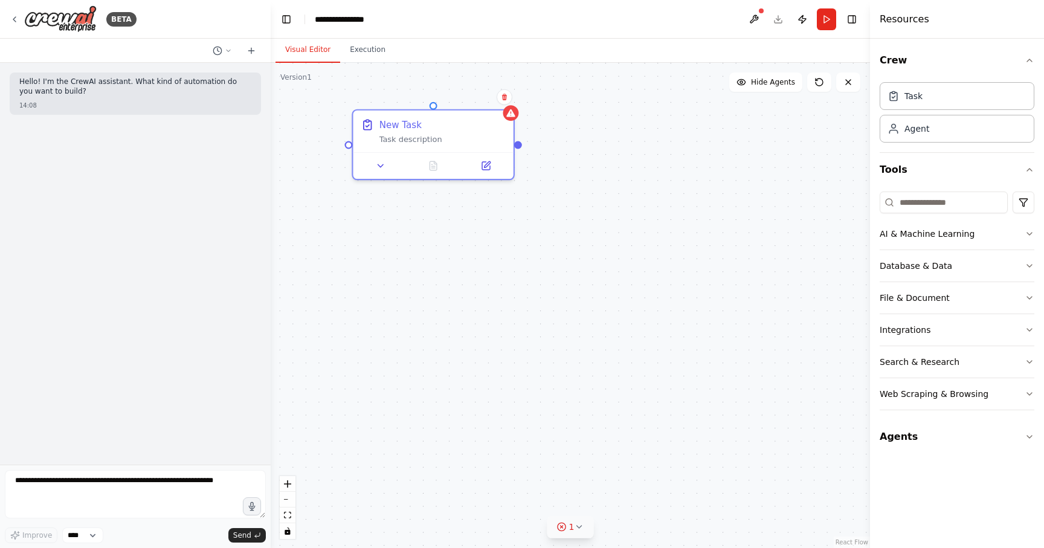
click at [579, 527] on icon at bounding box center [579, 527] width 10 height 10
click at [636, 471] on icon at bounding box center [641, 472] width 10 height 10
click at [575, 524] on icon at bounding box center [579, 527] width 10 height 10
click at [644, 471] on button "1" at bounding box center [570, 472] width 170 height 22
click at [929, 237] on div "AI & Machine Learning" at bounding box center [927, 234] width 95 height 12
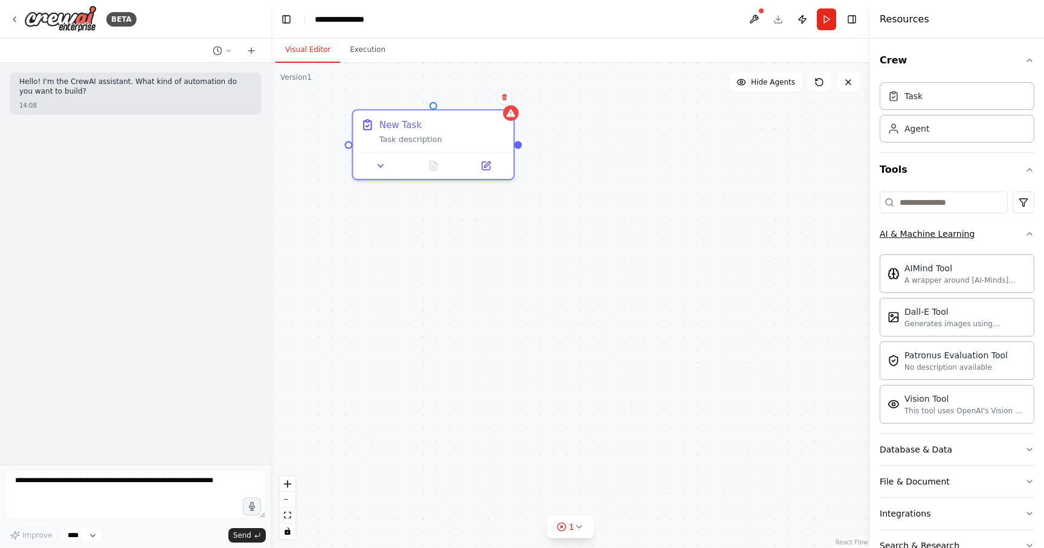
click at [929, 237] on div "AI & Machine Learning" at bounding box center [927, 234] width 95 height 12
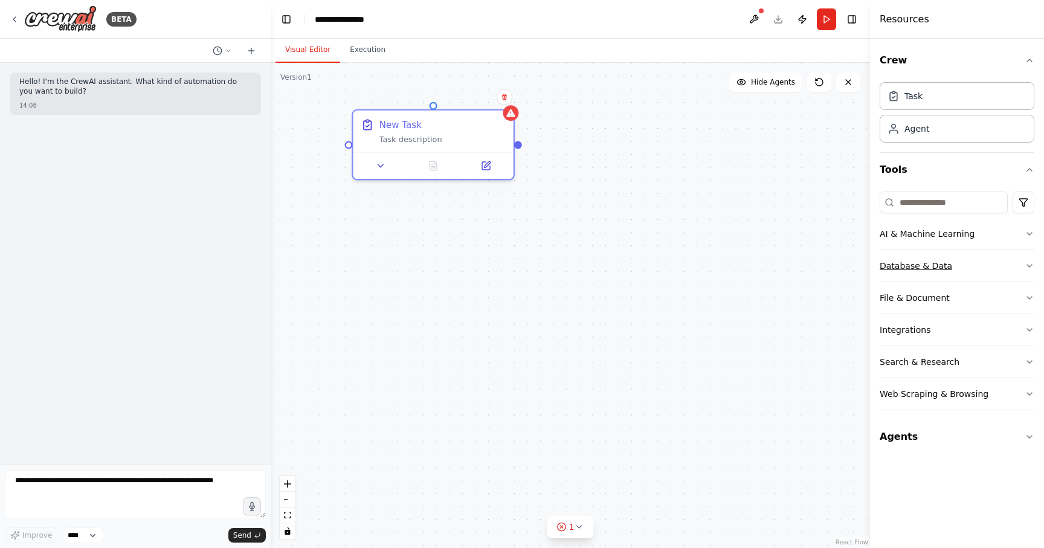
click at [929, 263] on div "Database & Data" at bounding box center [916, 266] width 73 height 12
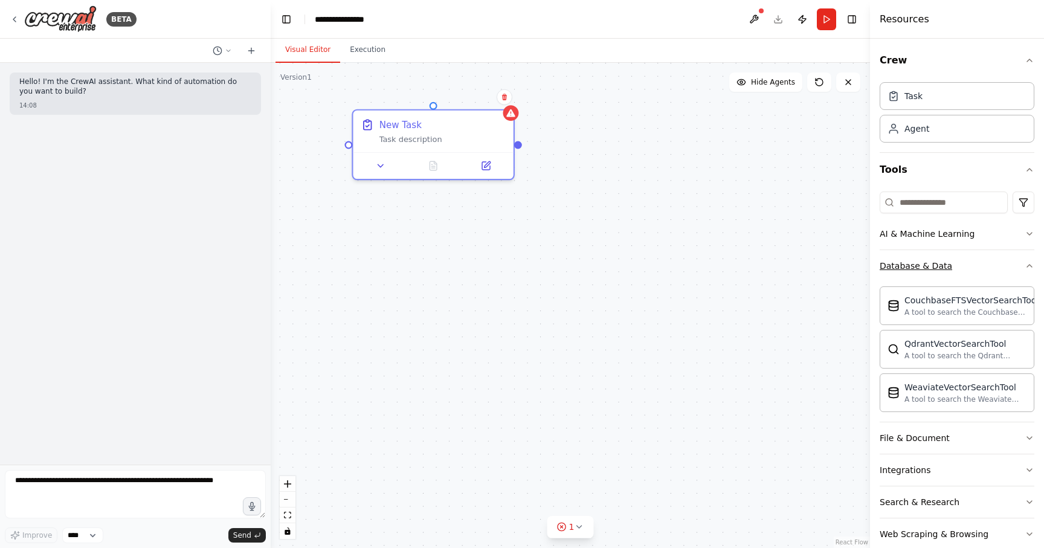
click at [929, 265] on div "Database & Data" at bounding box center [916, 266] width 73 height 12
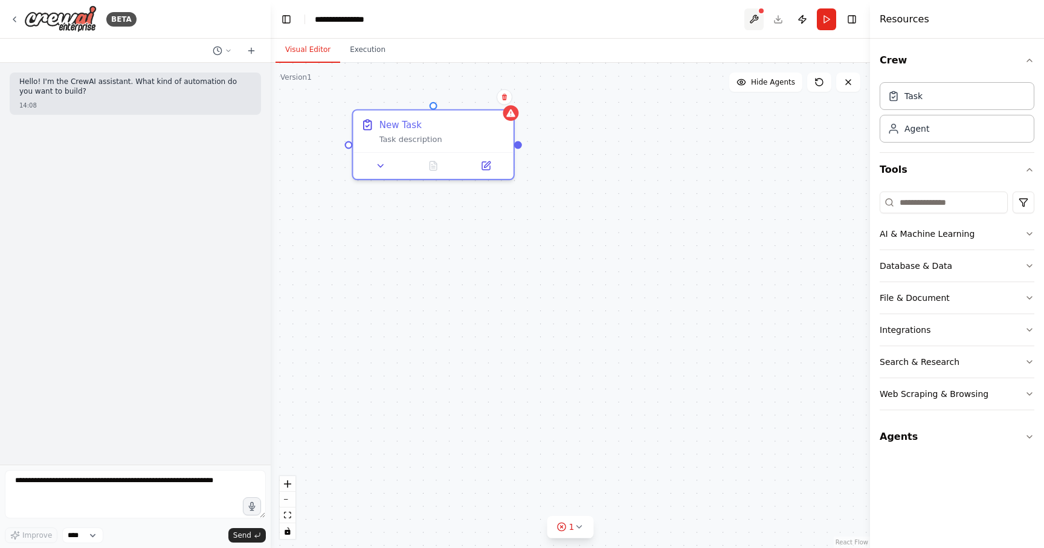
click at [757, 17] on button at bounding box center [753, 19] width 19 height 22
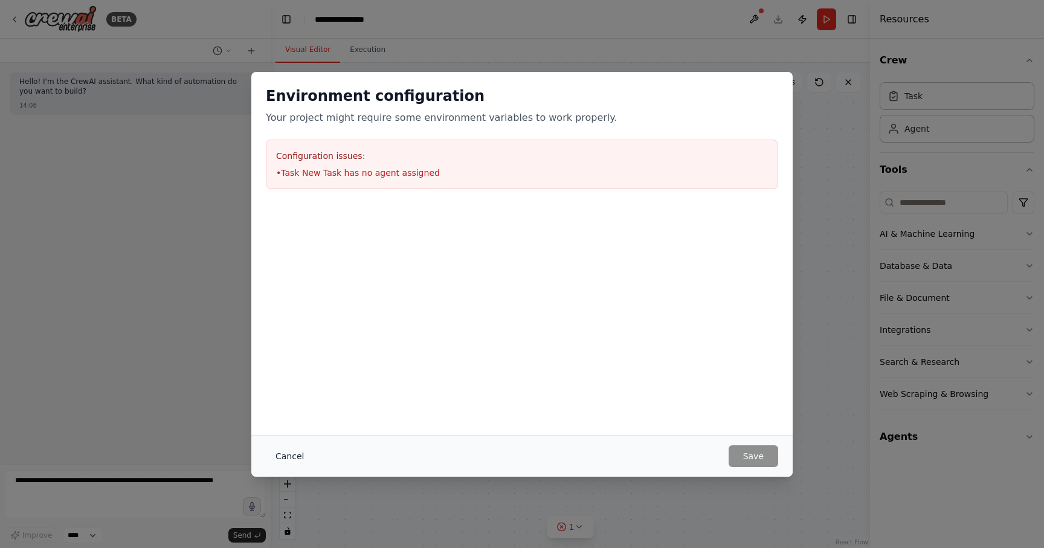
click at [292, 451] on button "Cancel" at bounding box center [290, 456] width 48 height 22
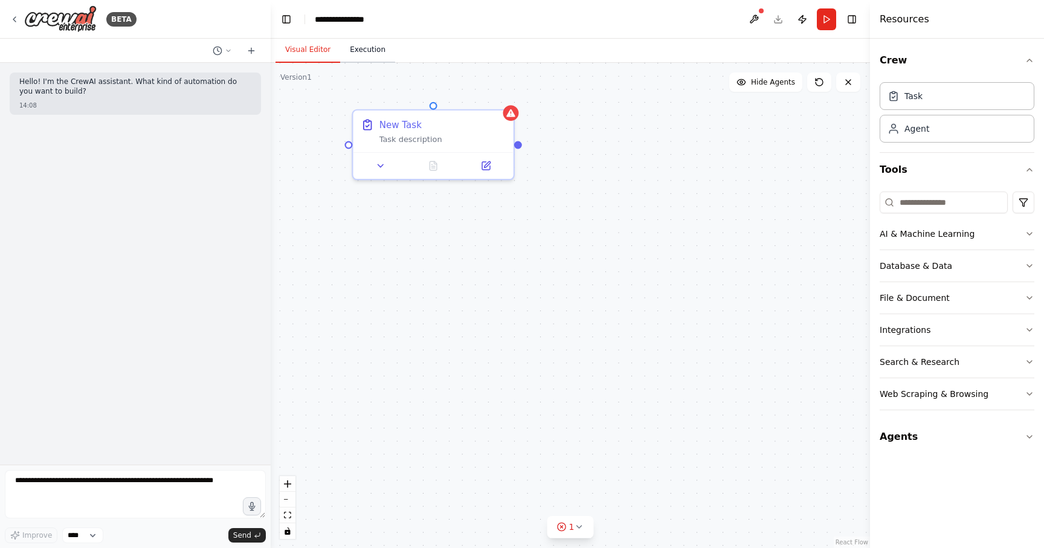
click at [369, 57] on button "Execution" at bounding box center [367, 49] width 55 height 25
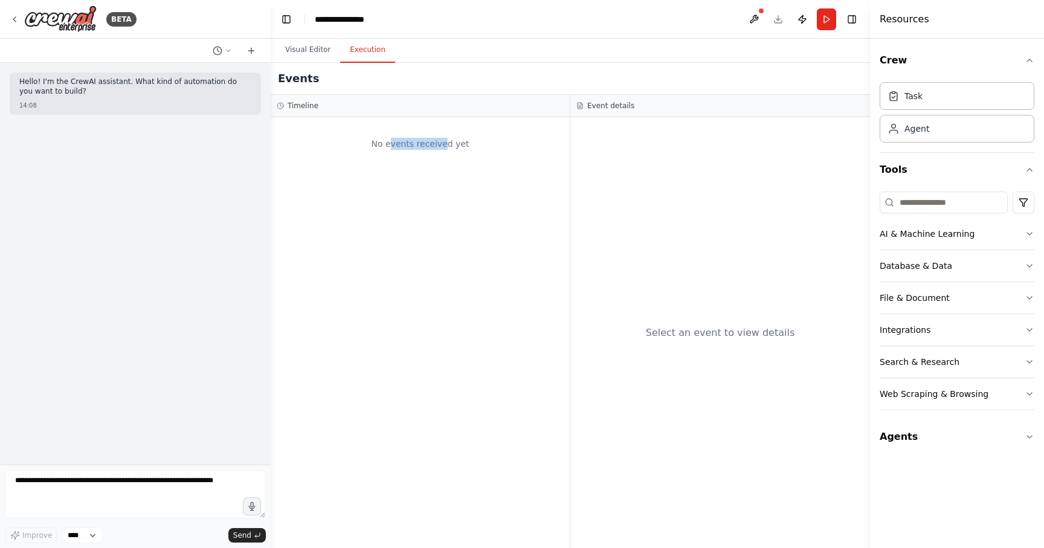
drag, startPoint x: 393, startPoint y: 145, endPoint x: 447, endPoint y: 145, distance: 53.8
click at [447, 145] on div "No events received yet" at bounding box center [420, 143] width 287 height 41
click at [313, 51] on button "Visual Editor" at bounding box center [308, 49] width 65 height 25
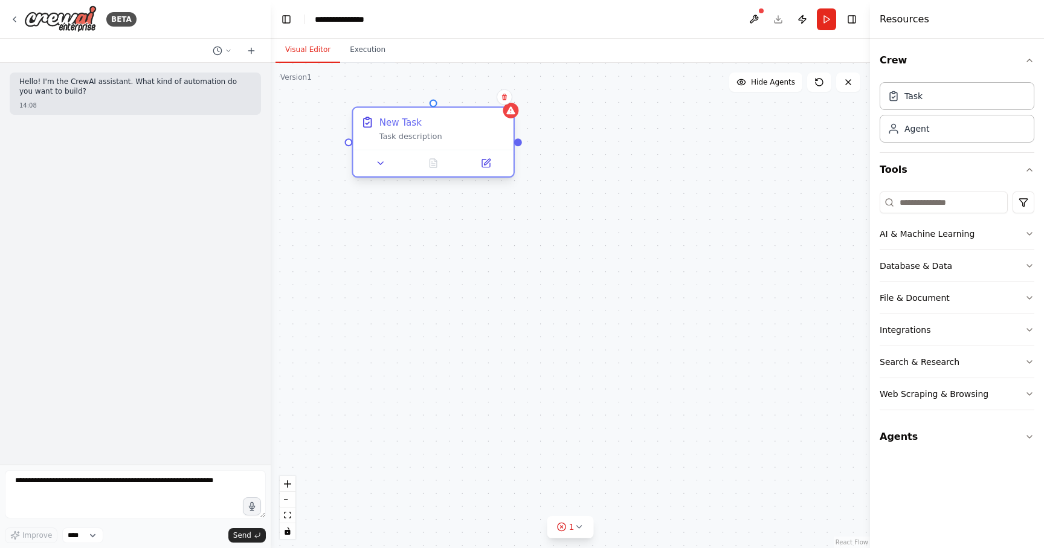
click at [448, 144] on div "New Task Task description" at bounding box center [433, 129] width 160 height 42
click at [514, 115] on icon at bounding box center [511, 110] width 10 height 10
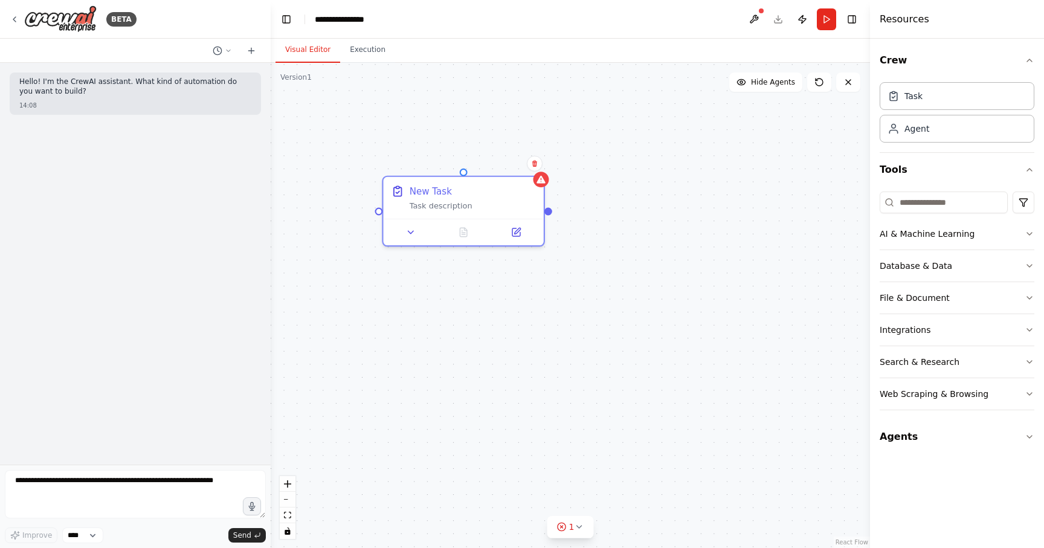
drag, startPoint x: 678, startPoint y: 257, endPoint x: 708, endPoint y: 324, distance: 73.6
click at [708, 324] on div "New Task Task description" at bounding box center [570, 305] width 599 height 485
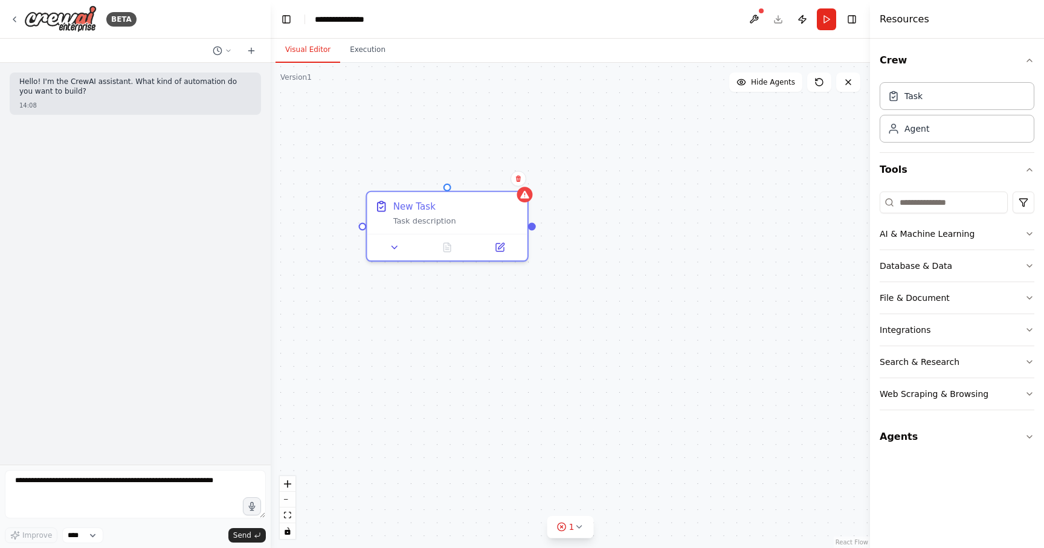
drag, startPoint x: 718, startPoint y: 273, endPoint x: 702, endPoint y: 288, distance: 21.8
click at [702, 288] on div "New Task Task description" at bounding box center [570, 305] width 599 height 485
click at [415, 220] on div "Task description" at bounding box center [456, 218] width 126 height 10
click at [424, 206] on div "New Task" at bounding box center [414, 203] width 42 height 13
click at [914, 70] on button "Crew" at bounding box center [957, 61] width 155 height 34
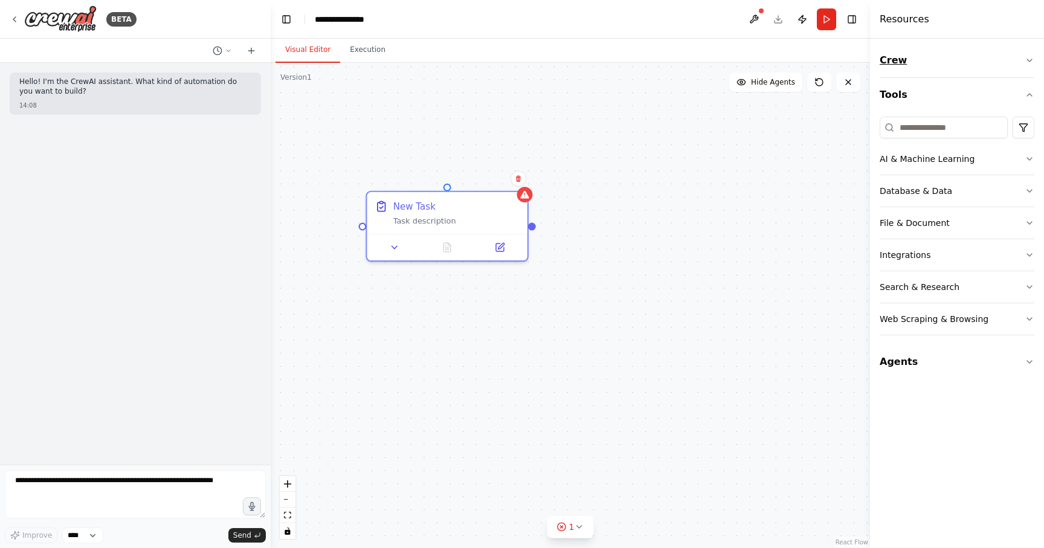
click at [903, 69] on button "Crew" at bounding box center [957, 61] width 155 height 34
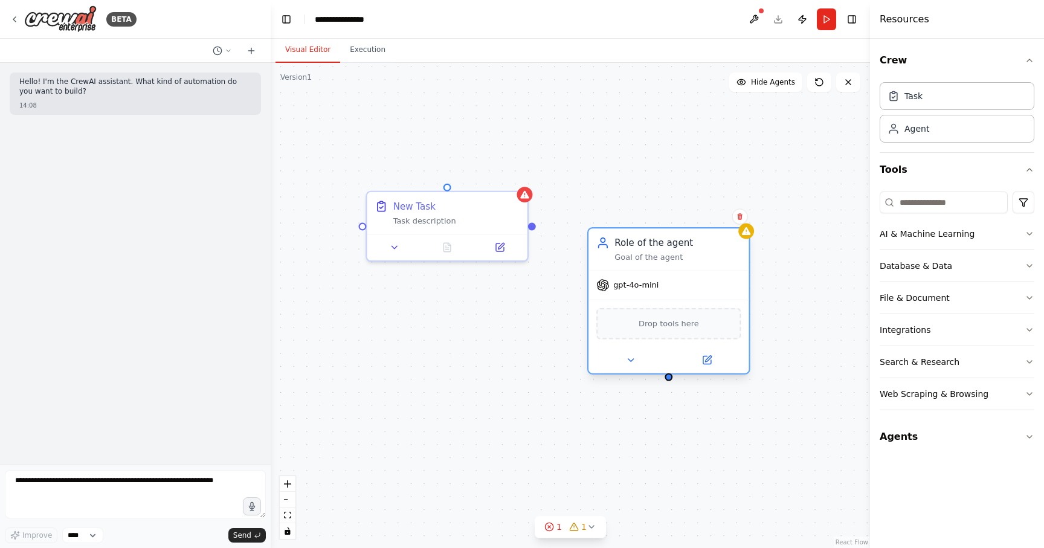
drag, startPoint x: 639, startPoint y: 356, endPoint x: 636, endPoint y: 252, distance: 104.6
click at [636, 252] on div "Goal of the agent" at bounding box center [678, 257] width 126 height 10
click at [640, 294] on div "gpt-4o-mini" at bounding box center [669, 285] width 160 height 28
click at [631, 362] on icon at bounding box center [630, 360] width 10 height 10
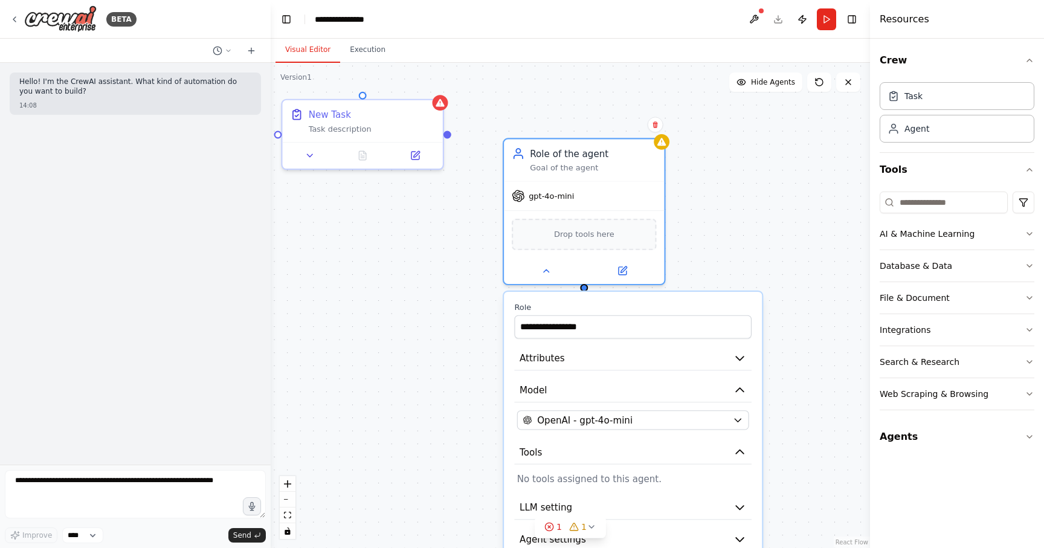
drag, startPoint x: 572, startPoint y: 363, endPoint x: 486, endPoint y: 269, distance: 127.0
click at [486, 269] on div "**********" at bounding box center [570, 305] width 599 height 485
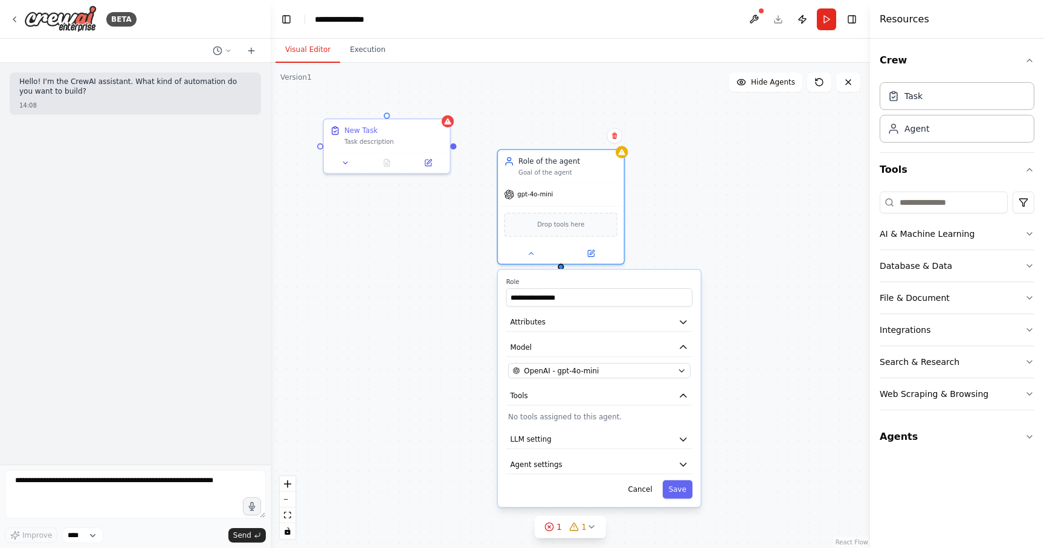
drag, startPoint x: 486, startPoint y: 356, endPoint x: 485, endPoint y: 341, distance: 15.8
click at [485, 341] on div "**********" at bounding box center [570, 305] width 599 height 485
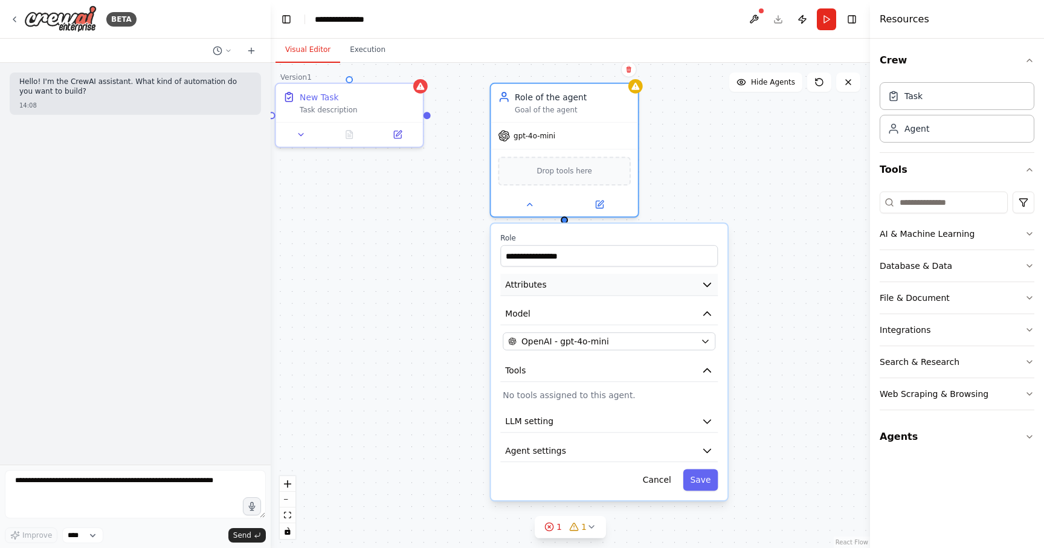
drag, startPoint x: 611, startPoint y: 332, endPoint x: 621, endPoint y: 295, distance: 37.4
click at [621, 295] on div "**********" at bounding box center [609, 362] width 237 height 277
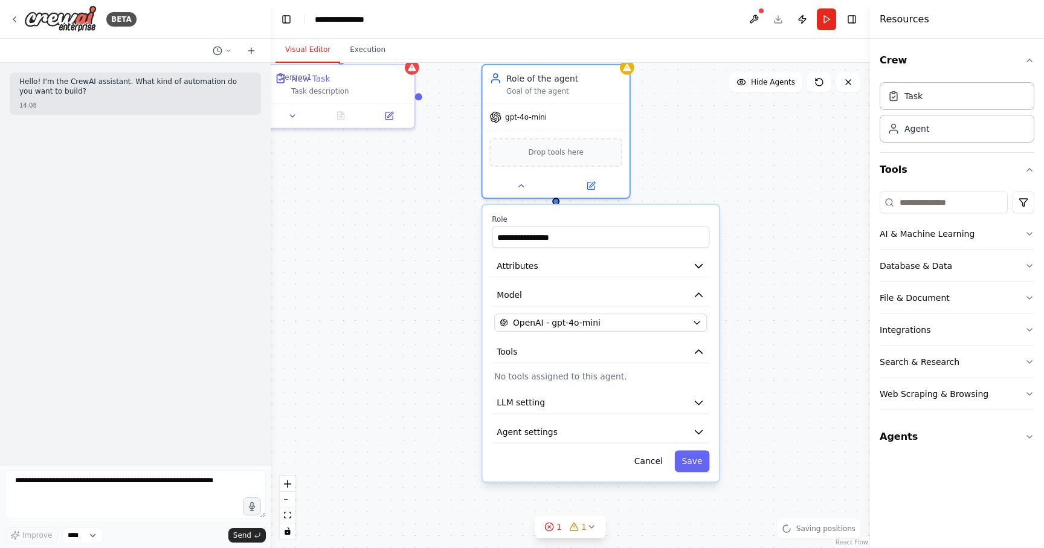
drag, startPoint x: 743, startPoint y: 284, endPoint x: 735, endPoint y: 265, distance: 20.6
click at [735, 265] on div "**********" at bounding box center [570, 305] width 599 height 485
click at [524, 186] on icon at bounding box center [521, 184] width 10 height 10
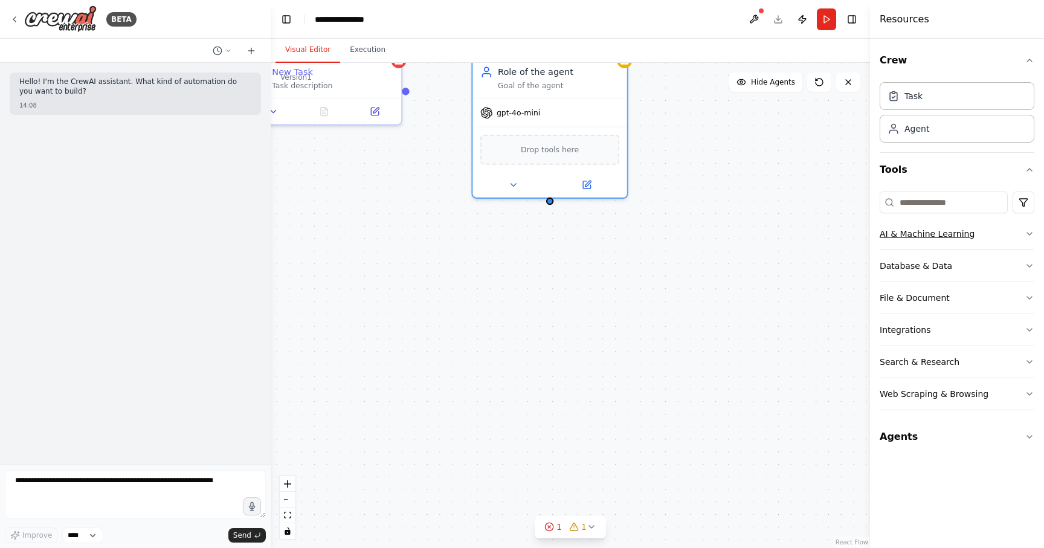
click at [939, 233] on div "AI & Machine Learning" at bounding box center [927, 234] width 95 height 12
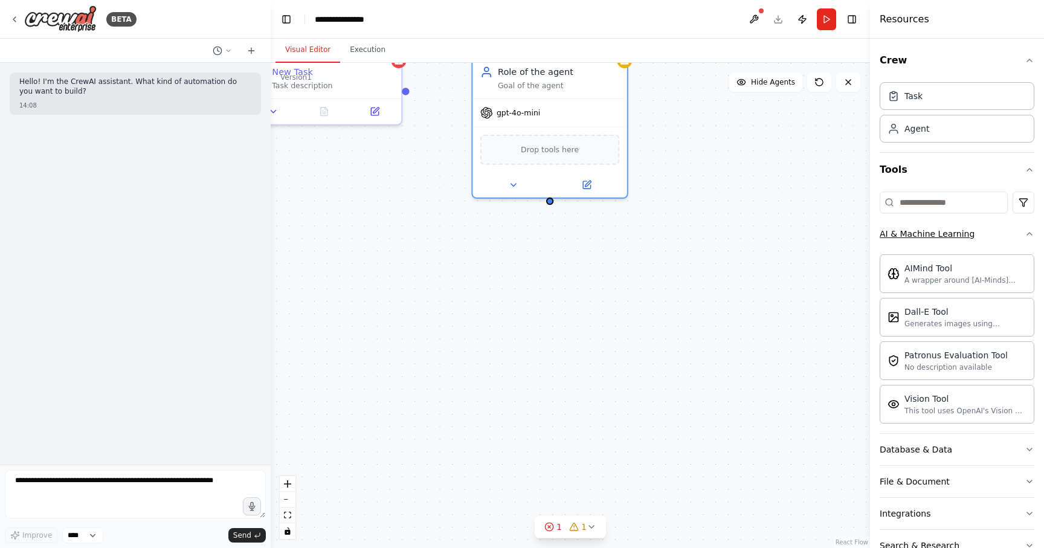
click at [939, 233] on div "AI & Machine Learning" at bounding box center [927, 234] width 95 height 12
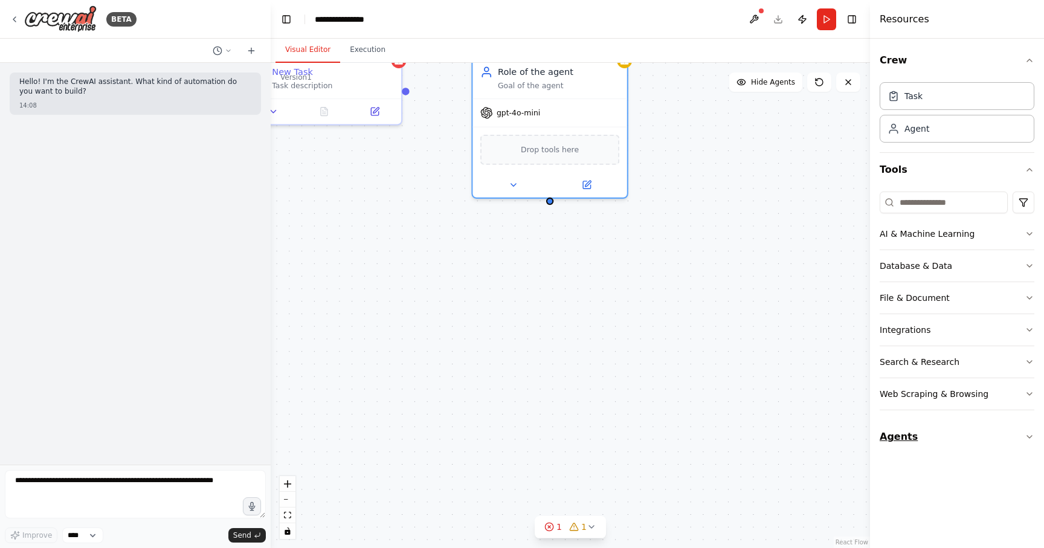
click at [906, 431] on button "Agents" at bounding box center [957, 437] width 155 height 34
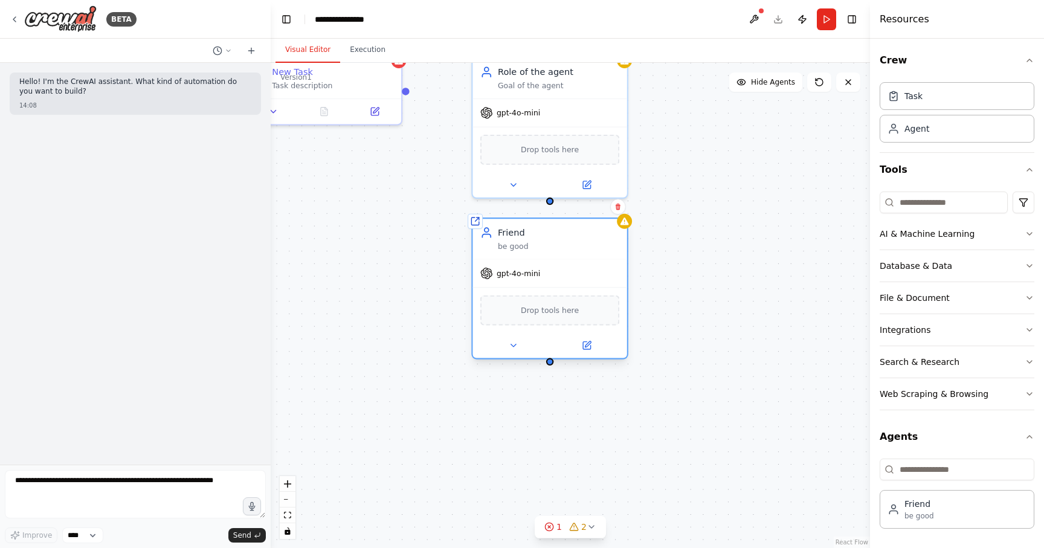
drag, startPoint x: 652, startPoint y: 340, endPoint x: 537, endPoint y: 216, distance: 169.7
click at [537, 227] on div "Friend be good" at bounding box center [558, 239] width 121 height 25
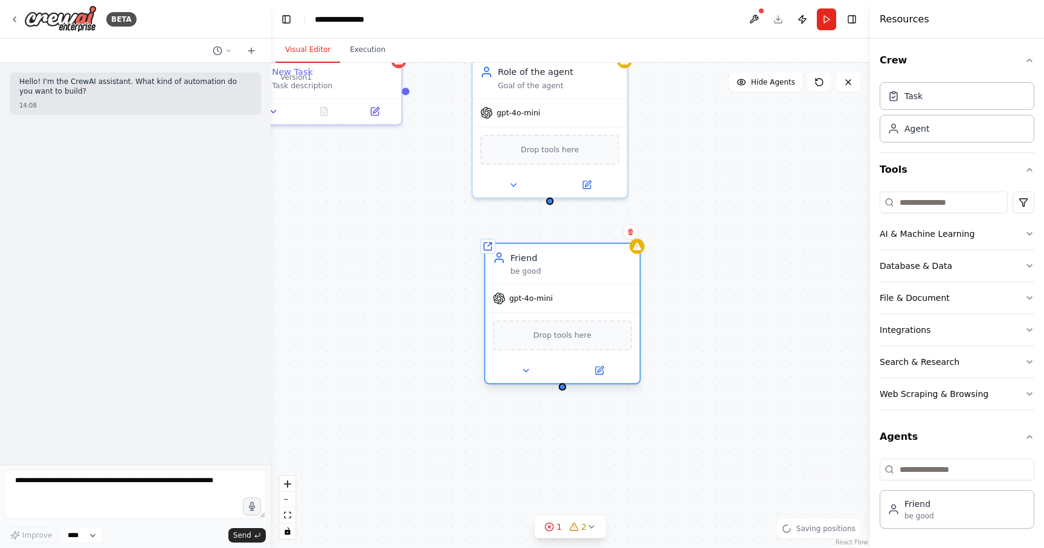
drag, startPoint x: 537, startPoint y: 216, endPoint x: 561, endPoint y: 263, distance: 53.0
click at [561, 263] on div "Friend be good" at bounding box center [571, 263] width 121 height 25
click at [546, 298] on span "gpt-4o-mini" at bounding box center [531, 299] width 44 height 10
click at [531, 359] on div at bounding box center [562, 370] width 154 height 25
click at [531, 363] on button at bounding box center [526, 370] width 71 height 15
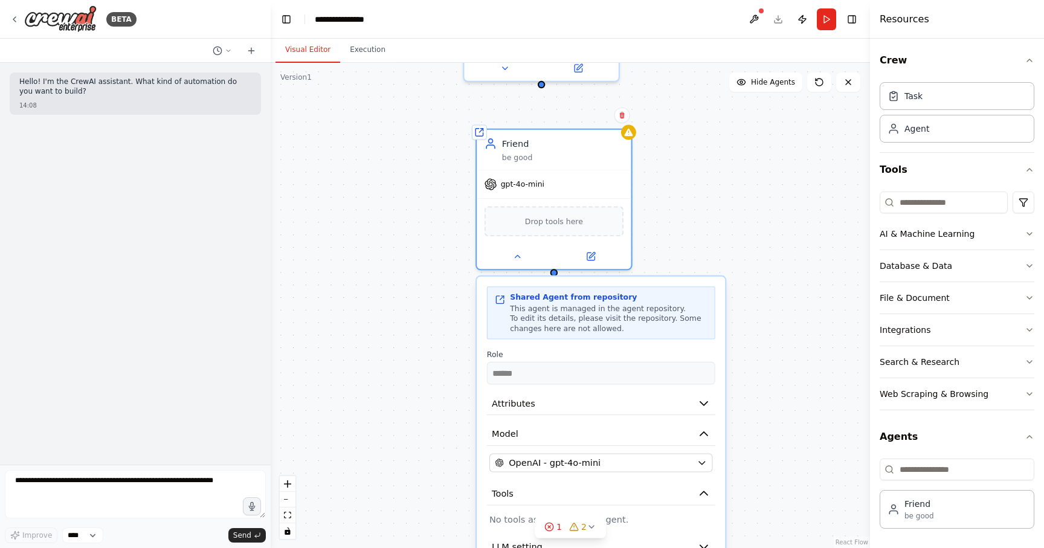
drag, startPoint x: 457, startPoint y: 432, endPoint x: 449, endPoint y: 315, distance: 116.9
click at [449, 315] on div "New Task Task description Role of the agent Goal of the agent gpt-4o-mini Drop …" at bounding box center [570, 305] width 599 height 485
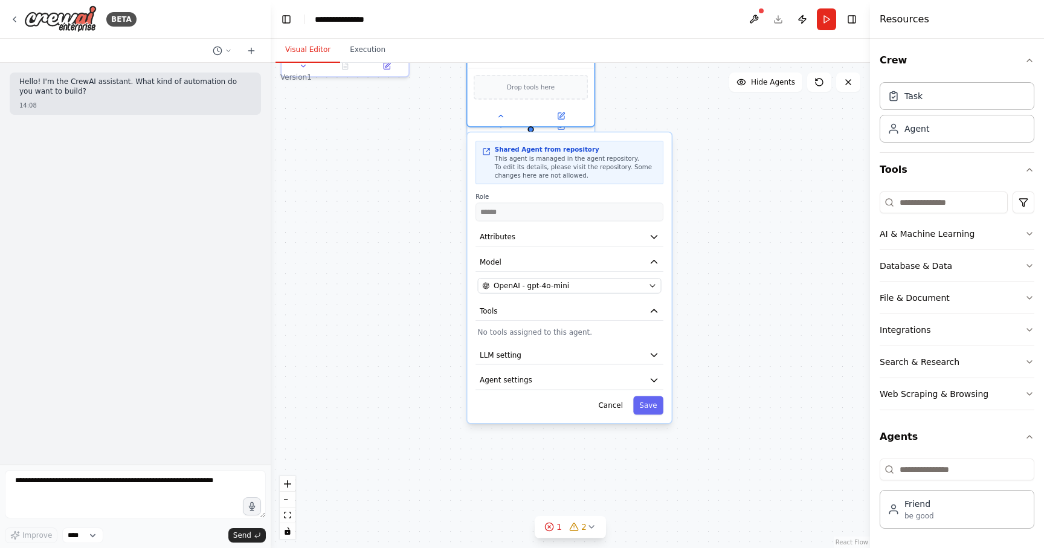
drag, startPoint x: 482, startPoint y: 395, endPoint x: 470, endPoint y: 235, distance: 160.5
click at [470, 235] on div "Shared Agent from repository This agent is managed in the agent repository. To …" at bounding box center [570, 277] width 204 height 291
click at [517, 239] on button "Attributes" at bounding box center [570, 236] width 188 height 19
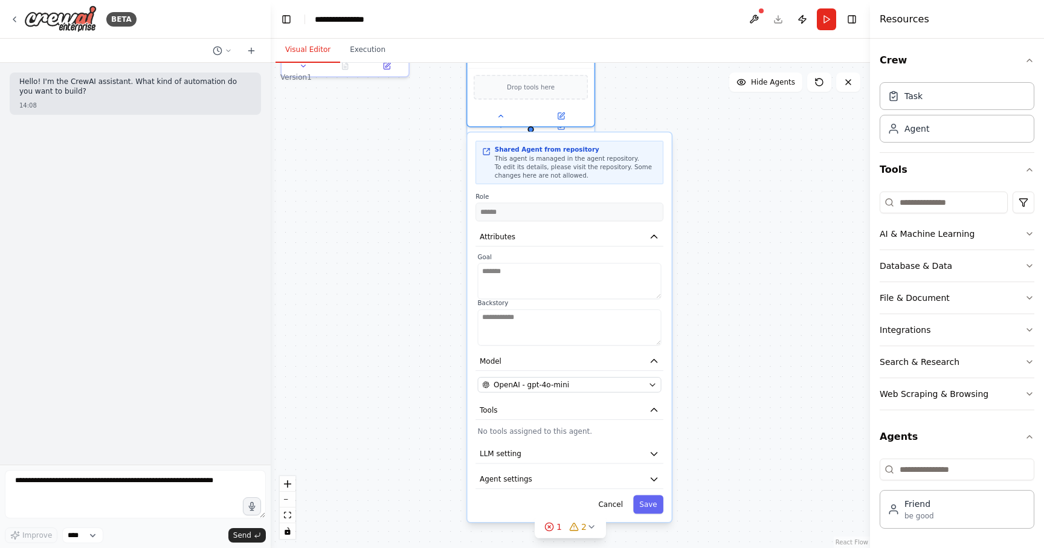
click at [516, 304] on label "Backstory" at bounding box center [570, 303] width 184 height 8
click at [532, 305] on label "Backstory" at bounding box center [570, 303] width 184 height 8
click at [631, 239] on button "Attributes" at bounding box center [570, 236] width 188 height 19
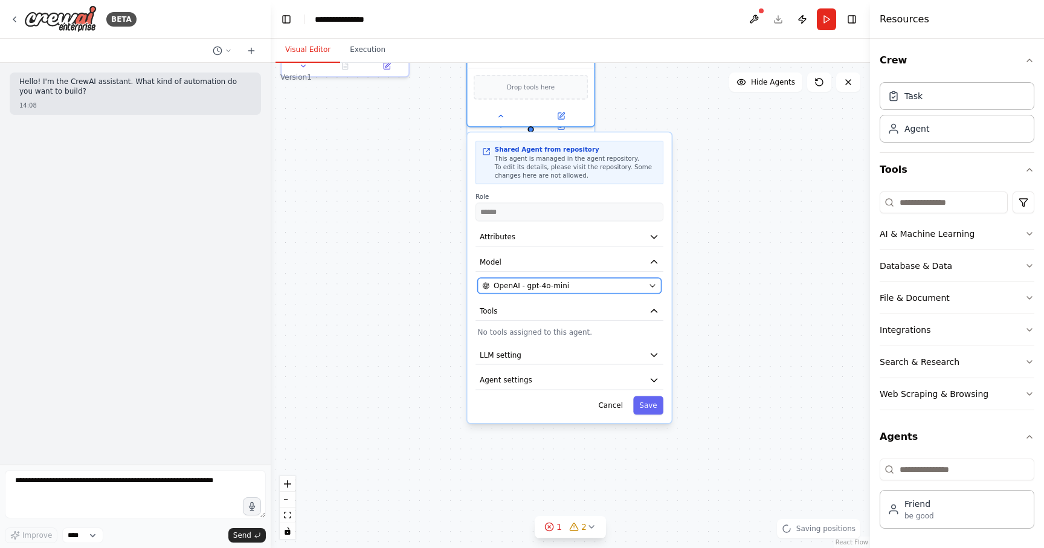
click at [565, 291] on span "OpenAI - gpt-4o-mini" at bounding box center [532, 285] width 76 height 10
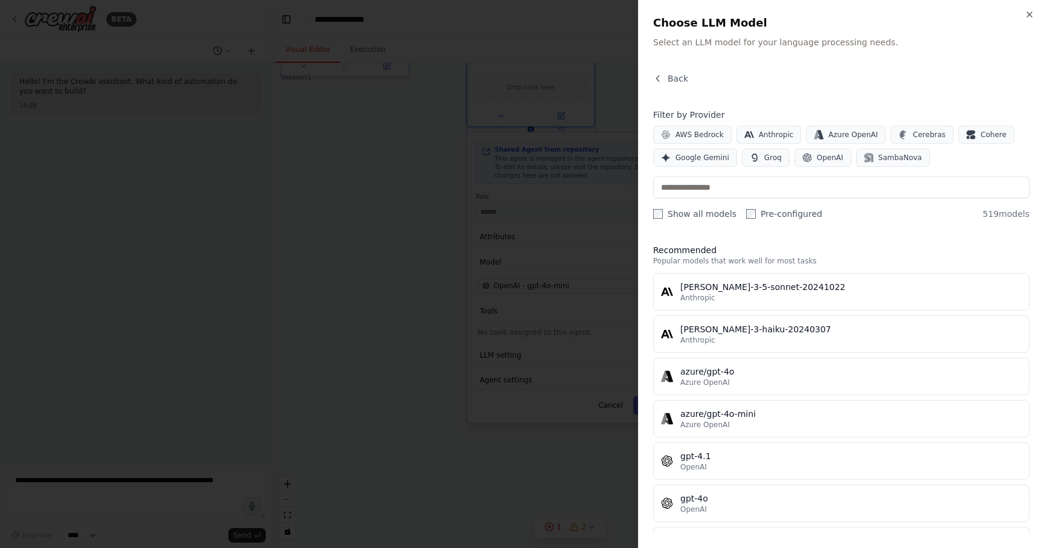
click at [571, 289] on div at bounding box center [522, 274] width 1044 height 548
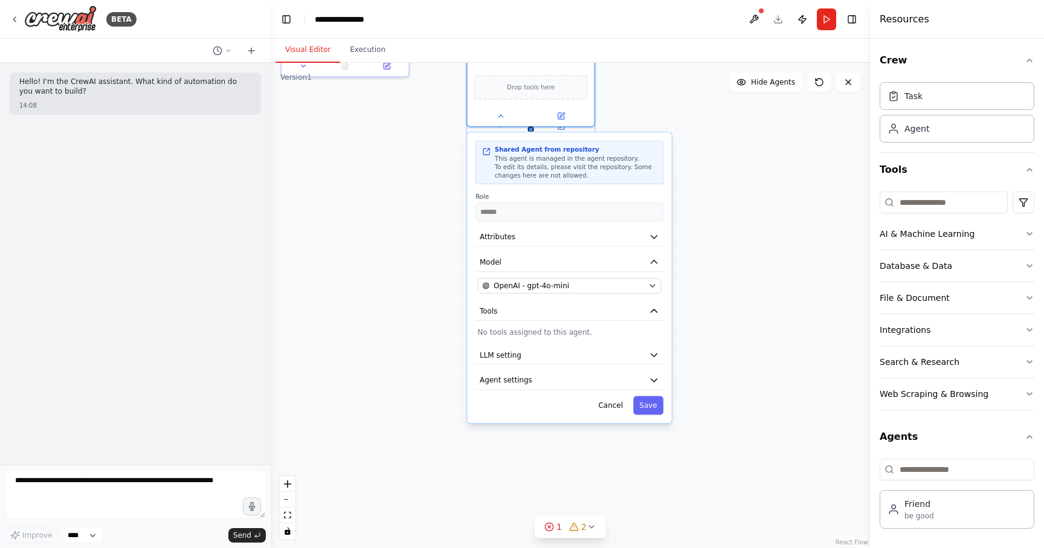
click at [584, 294] on div "Shared Agent from repository This agent is managed in the agent repository. To …" at bounding box center [570, 277] width 204 height 291
click at [584, 292] on button "OpenAI - gpt-4o-mini" at bounding box center [570, 286] width 184 height 16
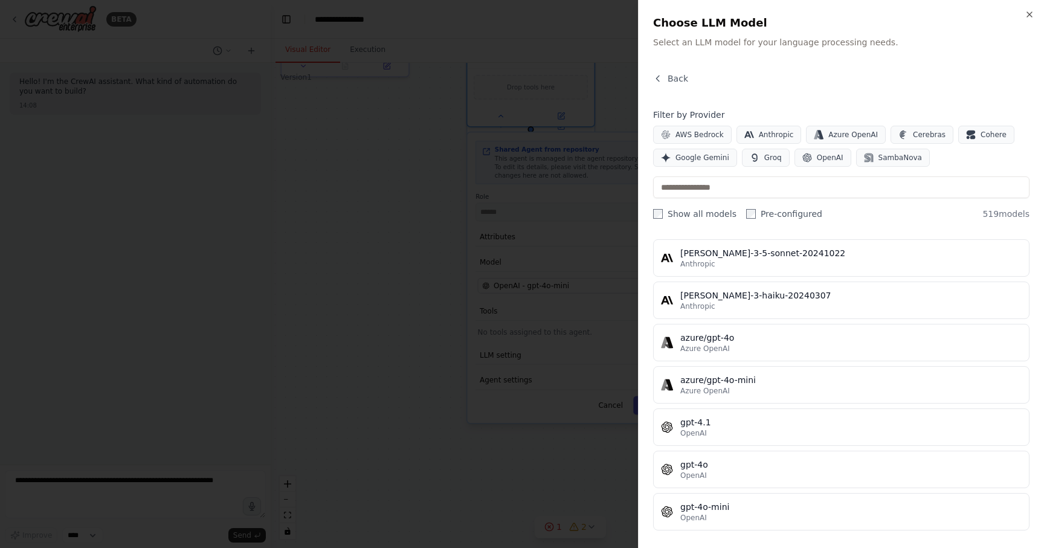
scroll to position [28, 0]
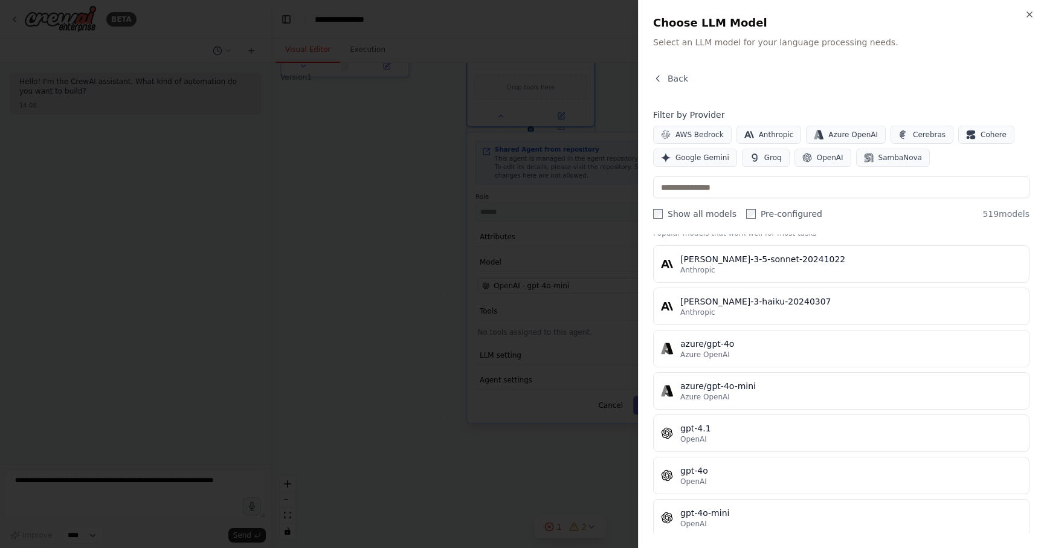
click at [550, 295] on div at bounding box center [522, 274] width 1044 height 548
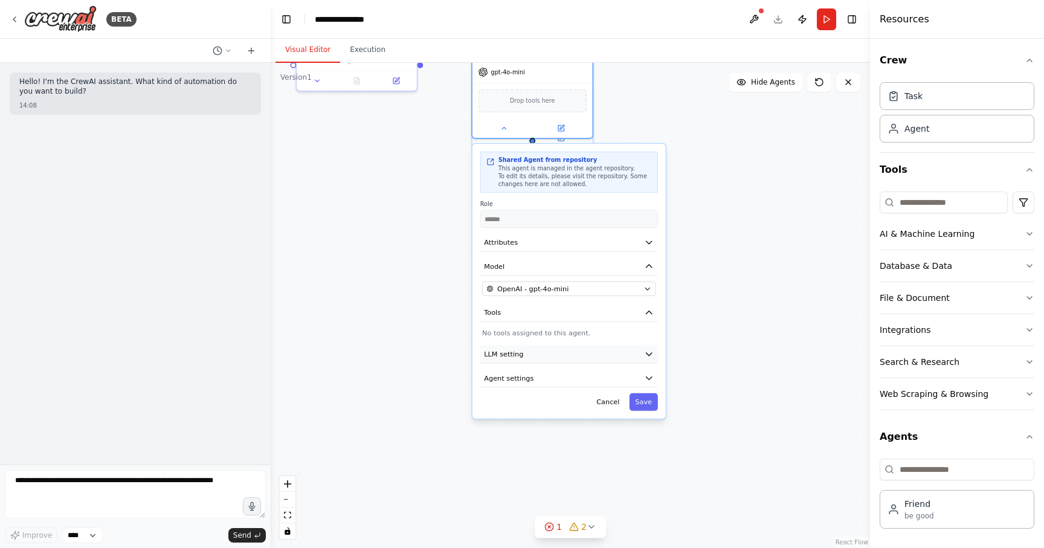
click at [562, 356] on button "LLM setting" at bounding box center [569, 355] width 178 height 18
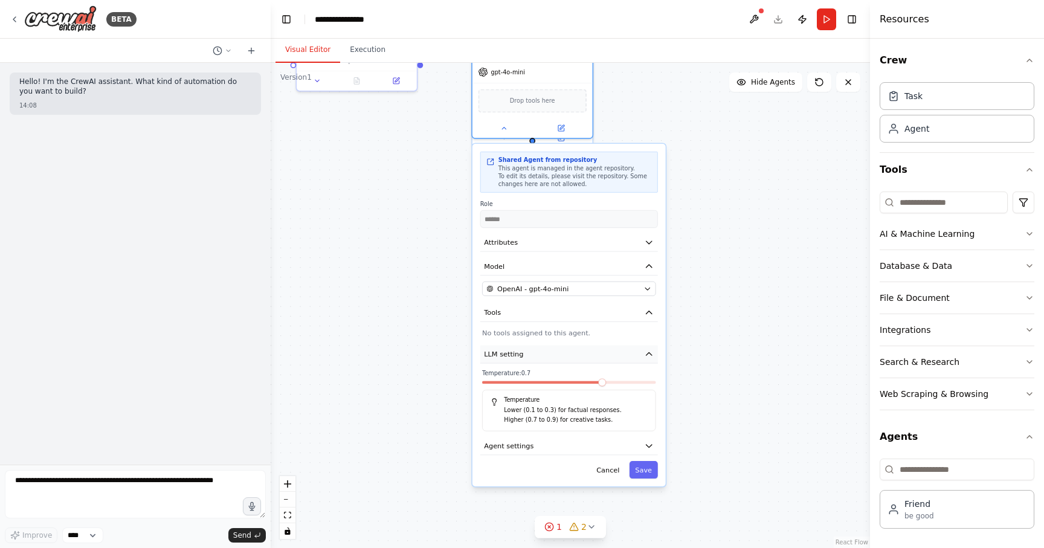
click at [644, 355] on icon "button" at bounding box center [649, 354] width 10 height 10
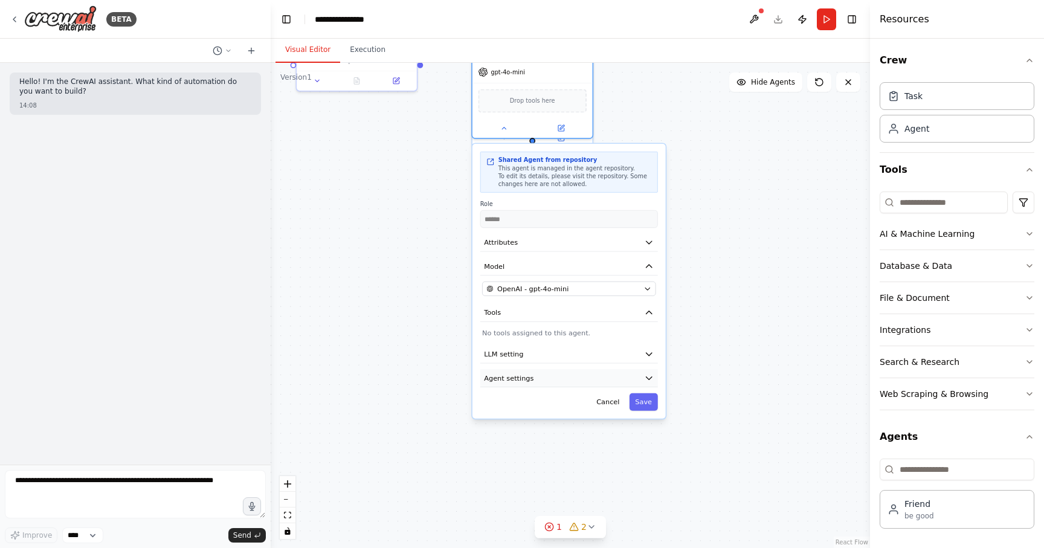
click at [643, 370] on button "Agent settings" at bounding box center [569, 378] width 178 height 18
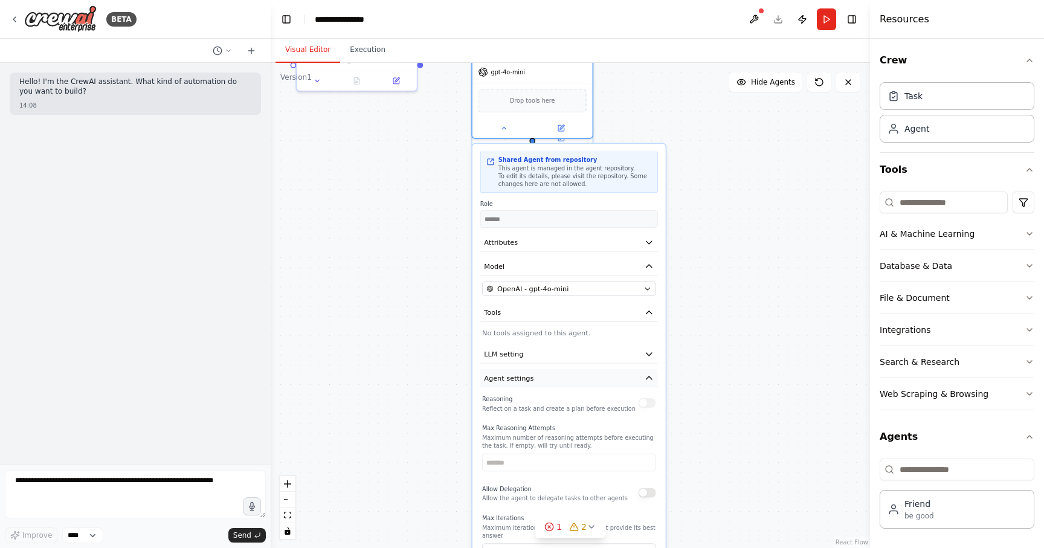
click at [647, 374] on icon "button" at bounding box center [649, 378] width 10 height 10
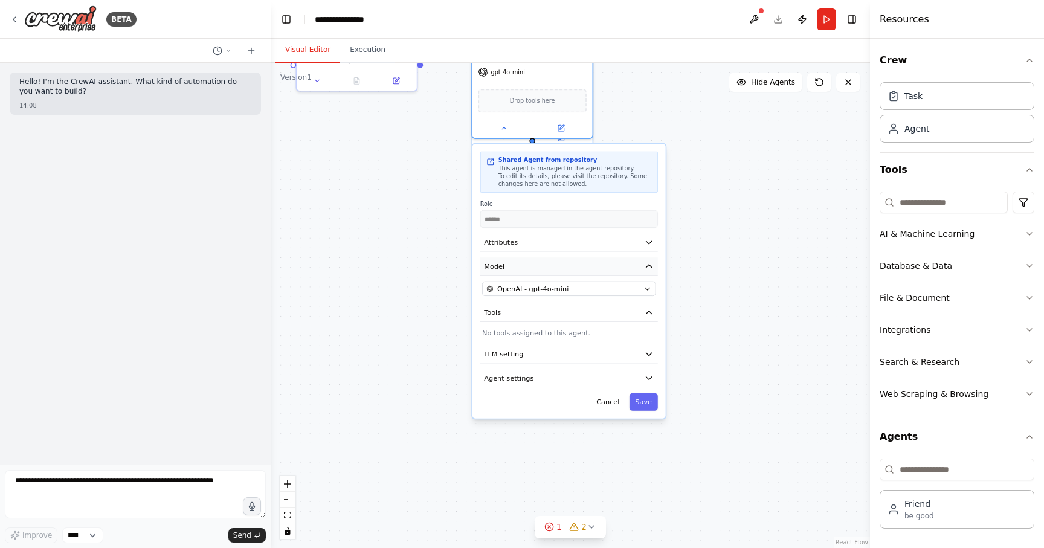
click at [646, 263] on icon "button" at bounding box center [649, 267] width 10 height 10
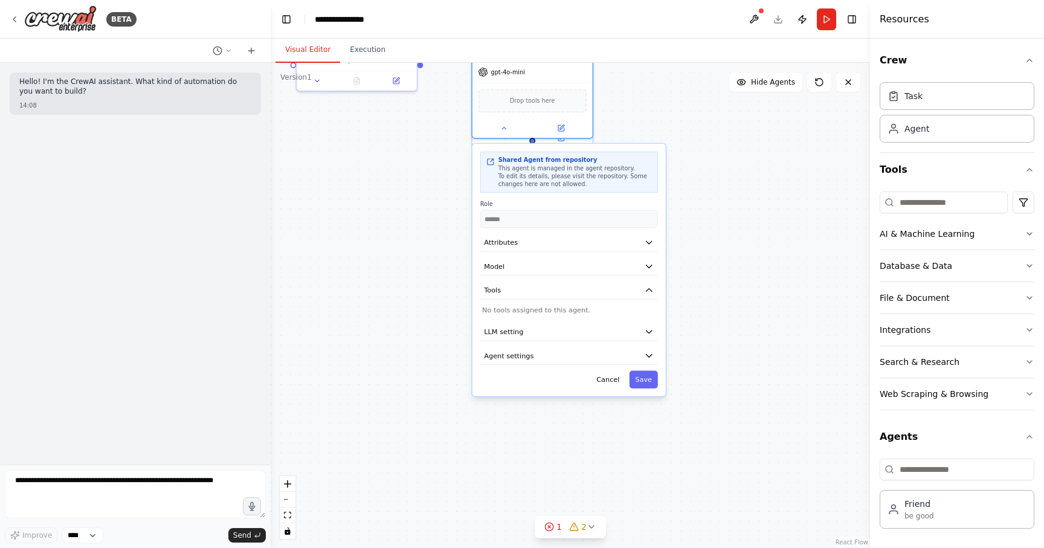
click at [647, 300] on div "Shared Agent from repository This agent is managed in the agent repository. To …" at bounding box center [569, 270] width 193 height 253
click at [648, 298] on button "Tools" at bounding box center [569, 291] width 178 height 18
click at [505, 134] on div at bounding box center [533, 126] width 120 height 19
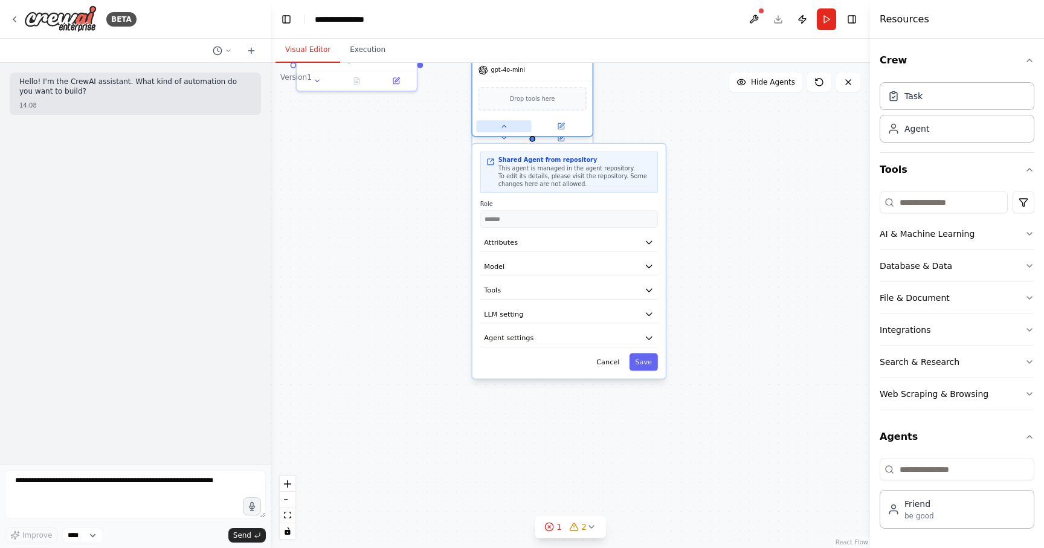
click at [505, 129] on icon at bounding box center [504, 126] width 8 height 8
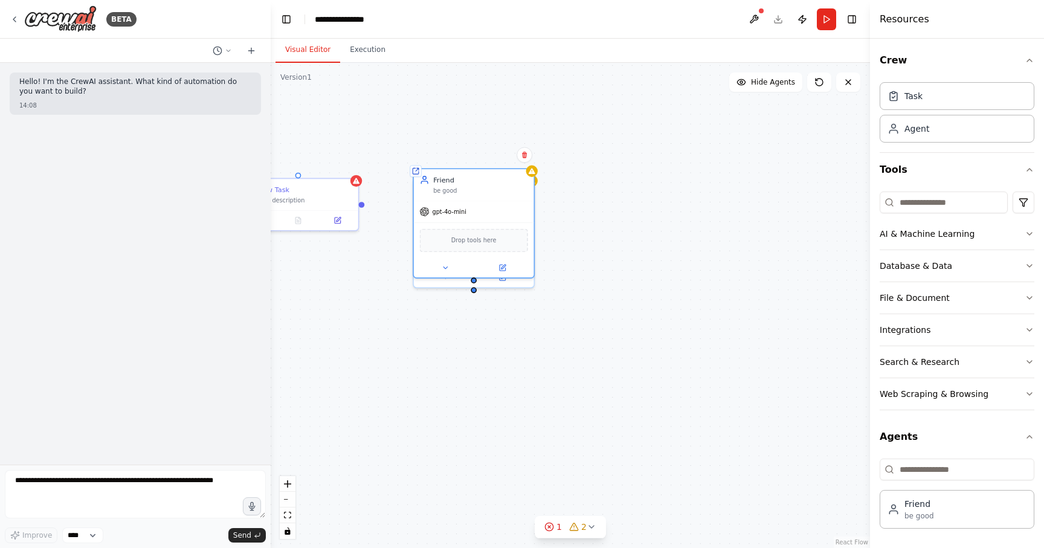
drag, startPoint x: 705, startPoint y: 219, endPoint x: 646, endPoint y: 358, distance: 151.1
click at [646, 358] on div "New Task Task description Role of the agent Goal of the agent gpt-4o-mini Drop …" at bounding box center [570, 305] width 599 height 485
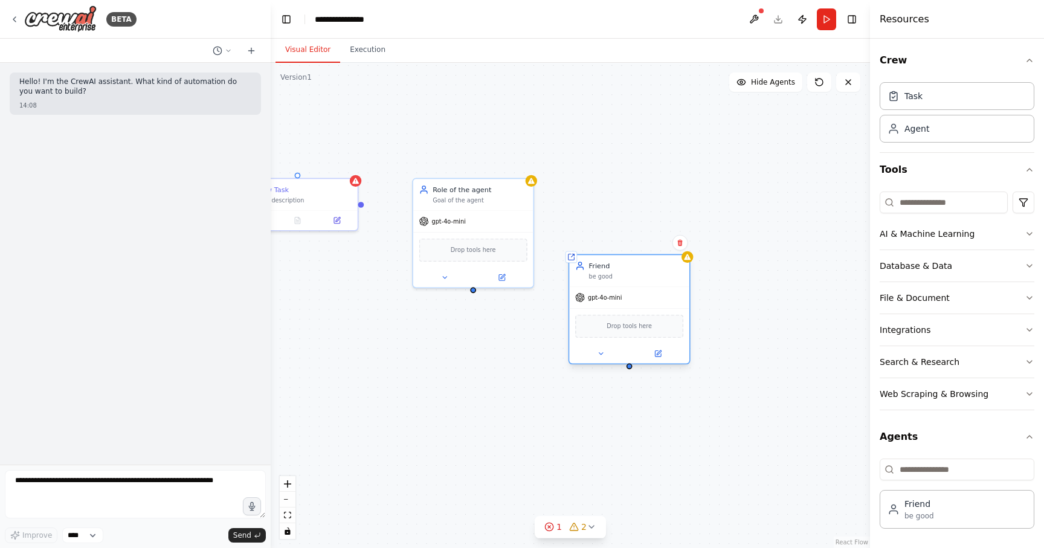
drag, startPoint x: 499, startPoint y: 203, endPoint x: 645, endPoint y: 289, distance: 169.3
click at [645, 290] on div "gpt-4o-mini" at bounding box center [629, 298] width 120 height 22
